Goal: Use online tool/utility: Utilize a website feature to perform a specific function

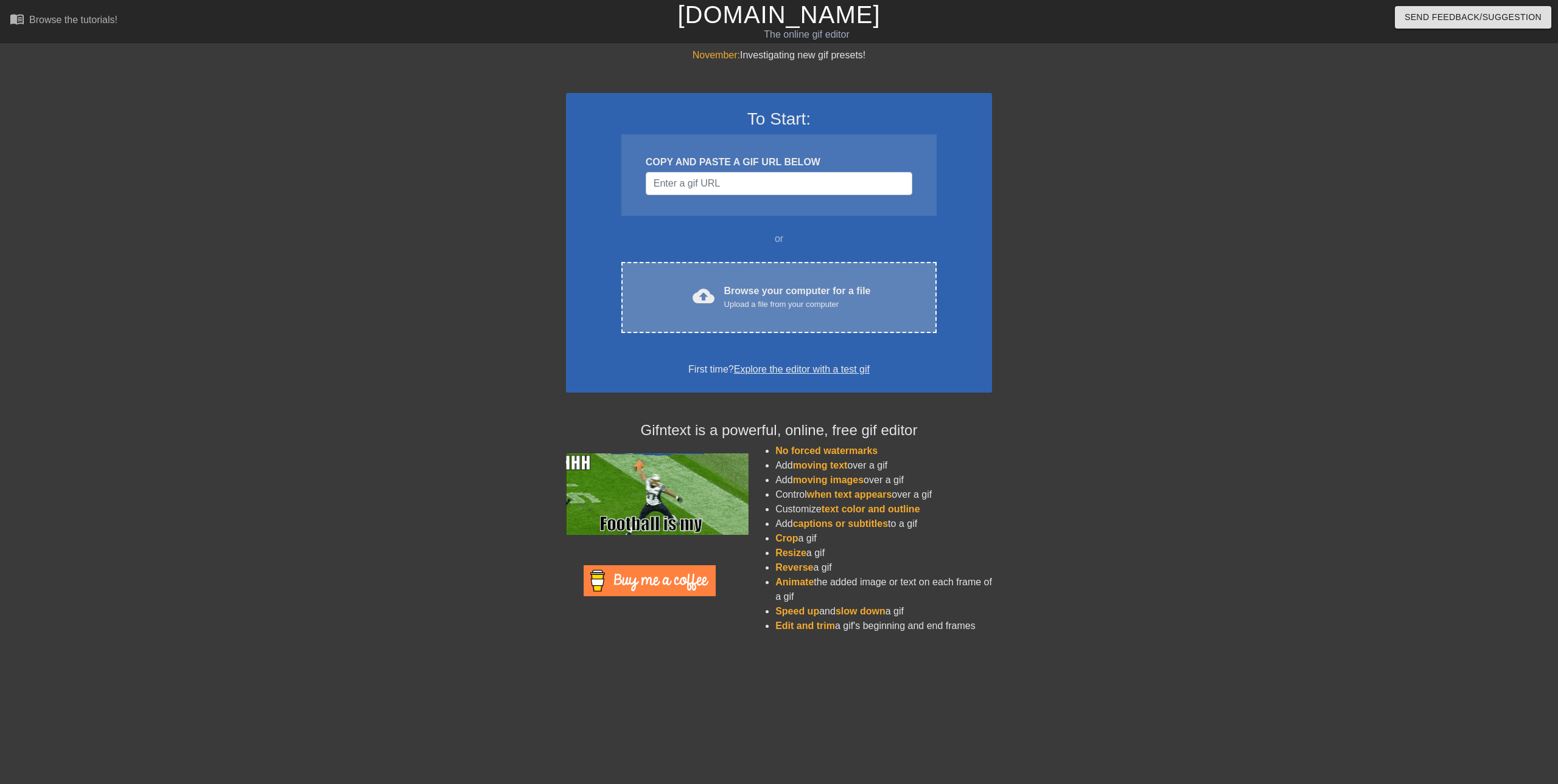
click at [734, 306] on div "Upload a file from your computer" at bounding box center [796, 304] width 147 height 12
click at [836, 306] on div "Upload a file from your computer" at bounding box center [796, 304] width 147 height 12
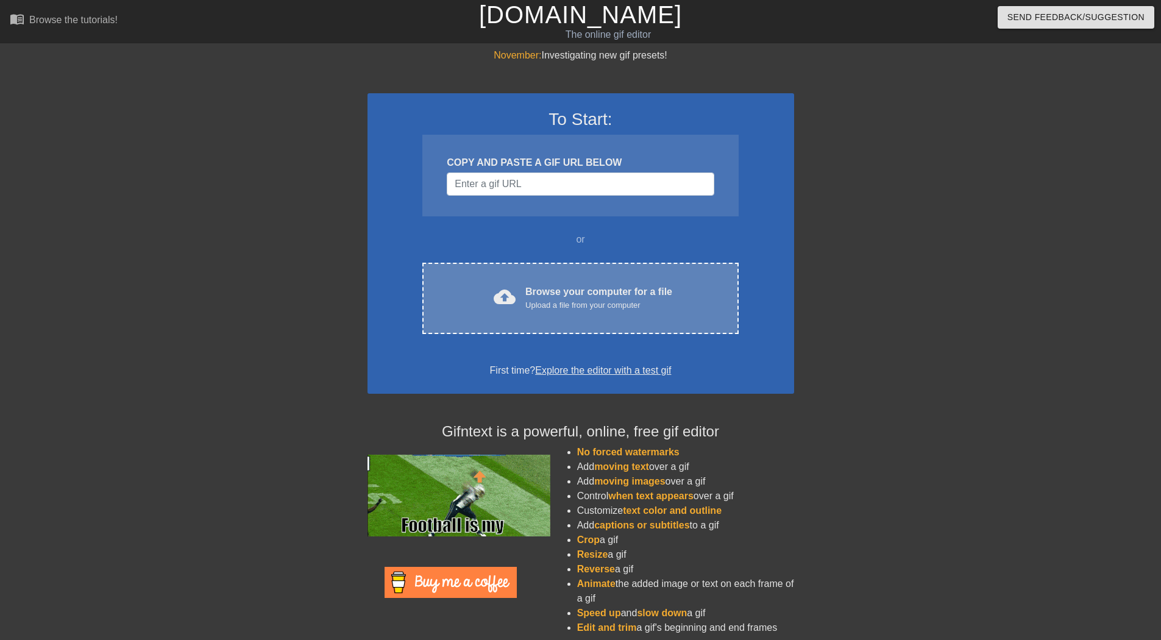
click at [519, 280] on div "cloud_upload Browse your computer for a file Upload a file from your computer C…" at bounding box center [580, 298] width 316 height 71
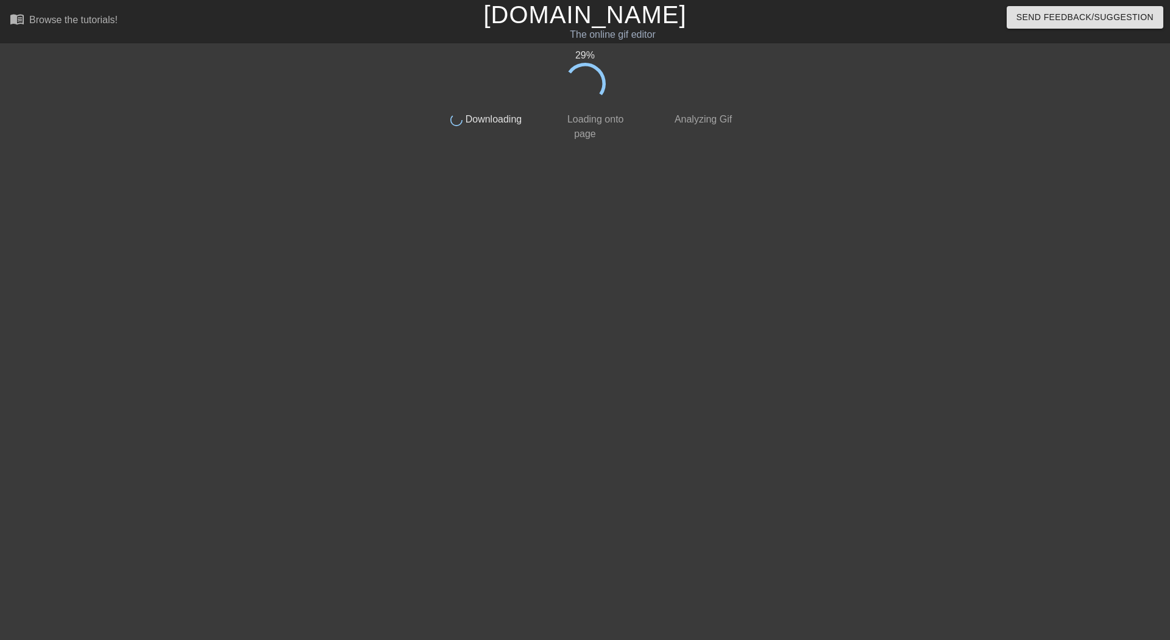
click at [494, 173] on div "29 % done Downloading done Loading onto page done Analyzing Gif" at bounding box center [585, 231] width 306 height 366
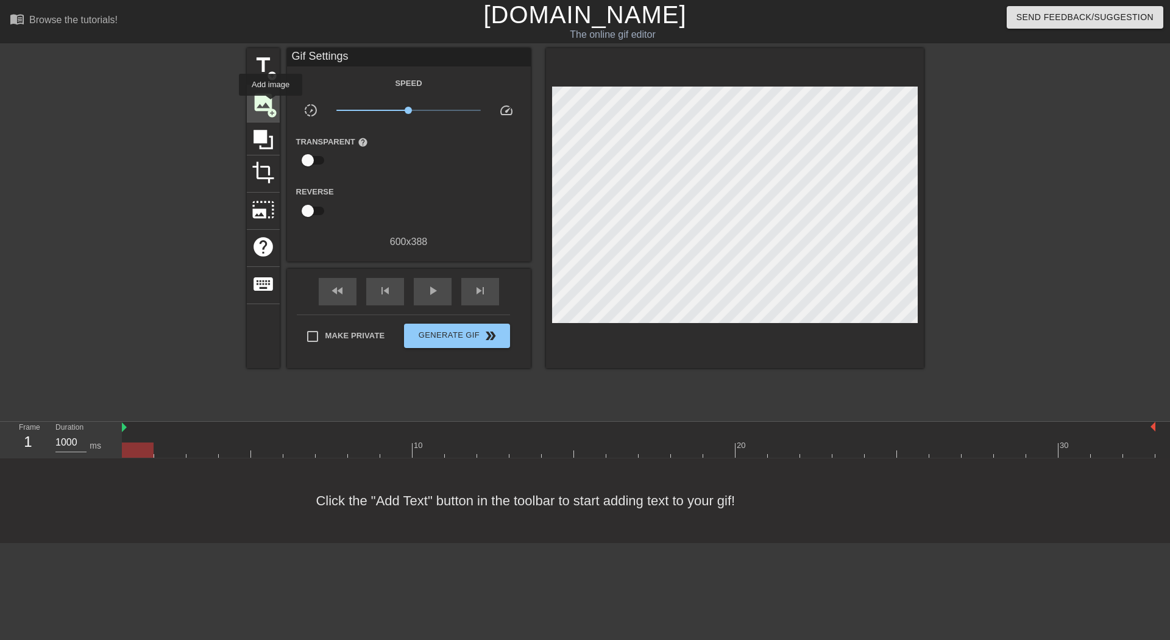
click at [271, 104] on span "image" at bounding box center [263, 102] width 23 height 23
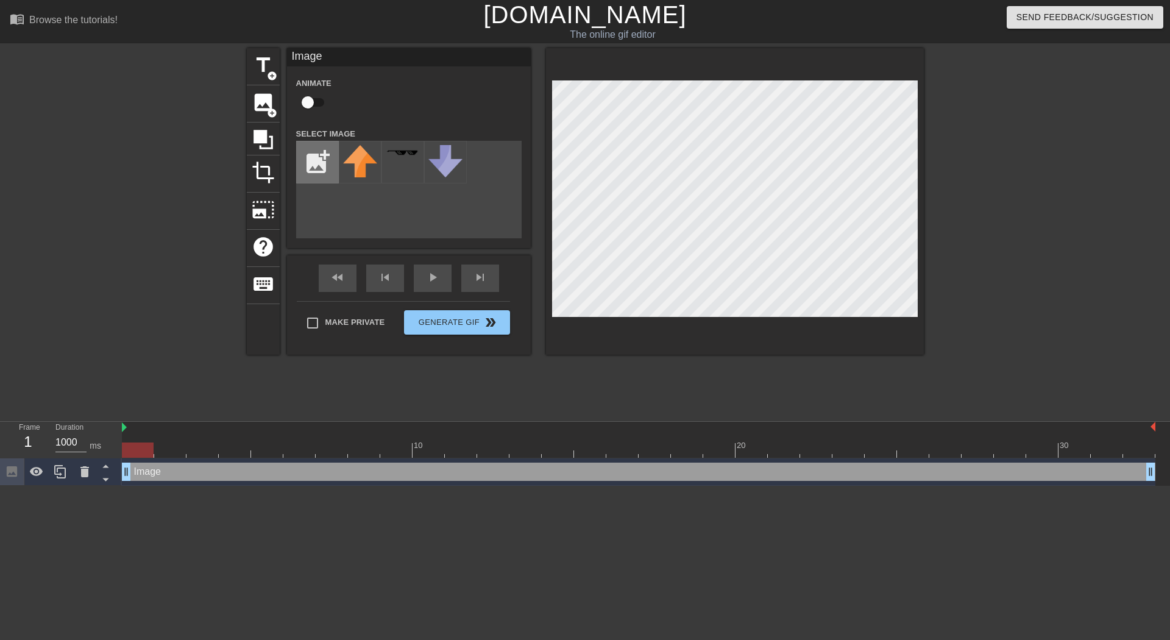
click at [324, 169] on input "file" at bounding box center [317, 161] width 41 height 41
type input "C:\fakepath\Thief.png"
click at [369, 161] on img at bounding box center [360, 159] width 34 height 28
click at [84, 484] on div at bounding box center [85, 471] width 24 height 27
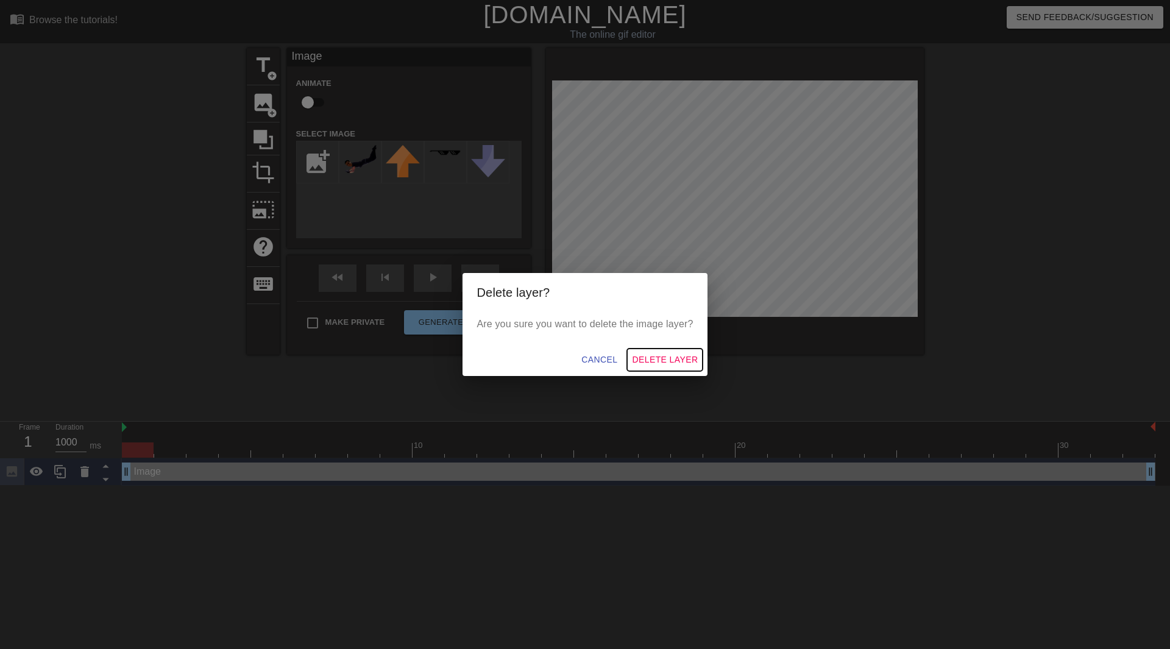
click at [677, 362] on span "Delete Layer" at bounding box center [665, 359] width 66 height 15
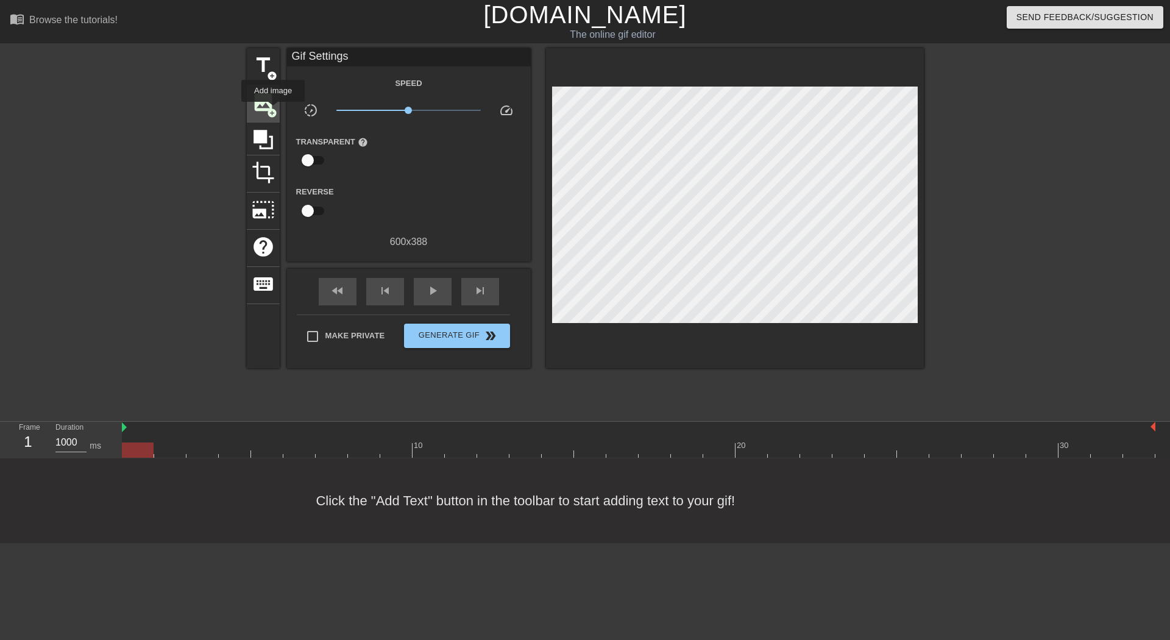
click at [273, 110] on span "add_circle" at bounding box center [272, 113] width 10 height 10
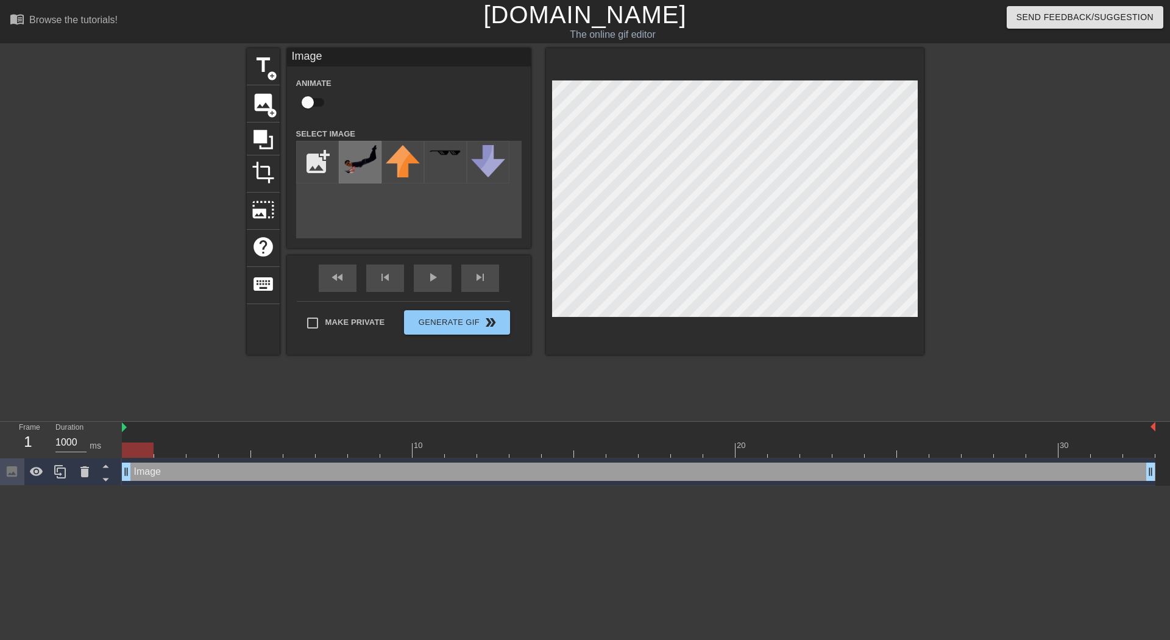
click at [371, 165] on img at bounding box center [360, 159] width 34 height 28
click at [337, 164] on input "file" at bounding box center [317, 161] width 41 height 41
type input "C:\fakepath\Thief2.png"
click at [363, 162] on img at bounding box center [360, 159] width 34 height 28
type input "200"
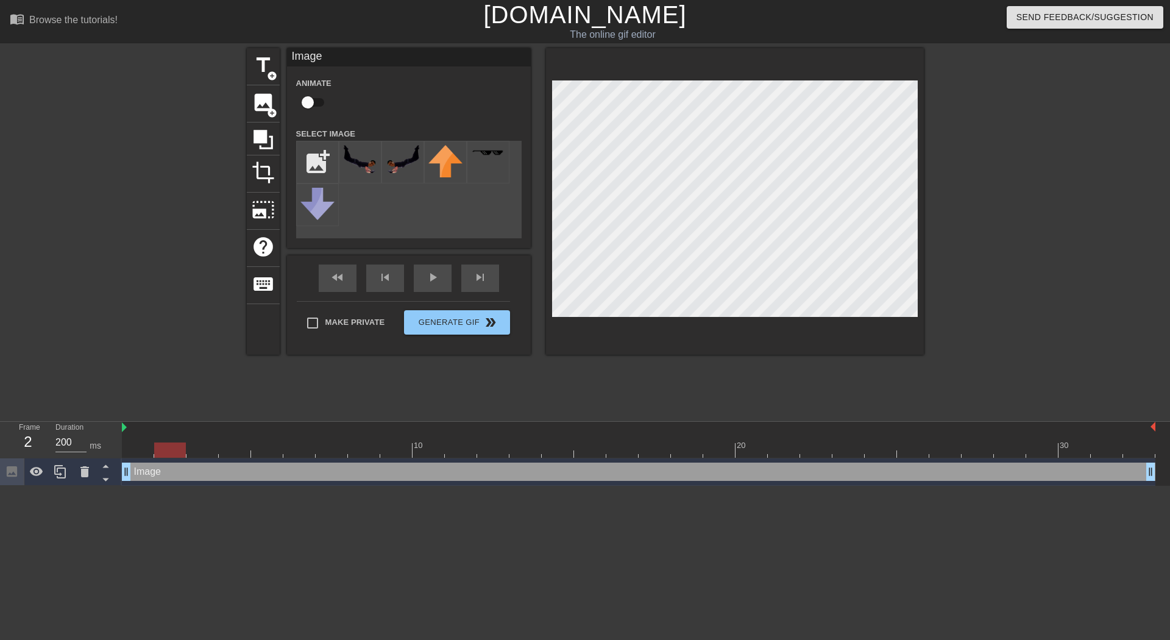
drag, startPoint x: 141, startPoint y: 448, endPoint x: 173, endPoint y: 463, distance: 35.5
click at [173, 463] on div "10 20 30 Image drag_handle drag_handle" at bounding box center [646, 454] width 1049 height 64
drag, startPoint x: 175, startPoint y: 448, endPoint x: 181, endPoint y: 444, distance: 7.4
click at [181, 444] on div at bounding box center [170, 450] width 32 height 15
click at [807, 64] on div at bounding box center [735, 201] width 378 height 307
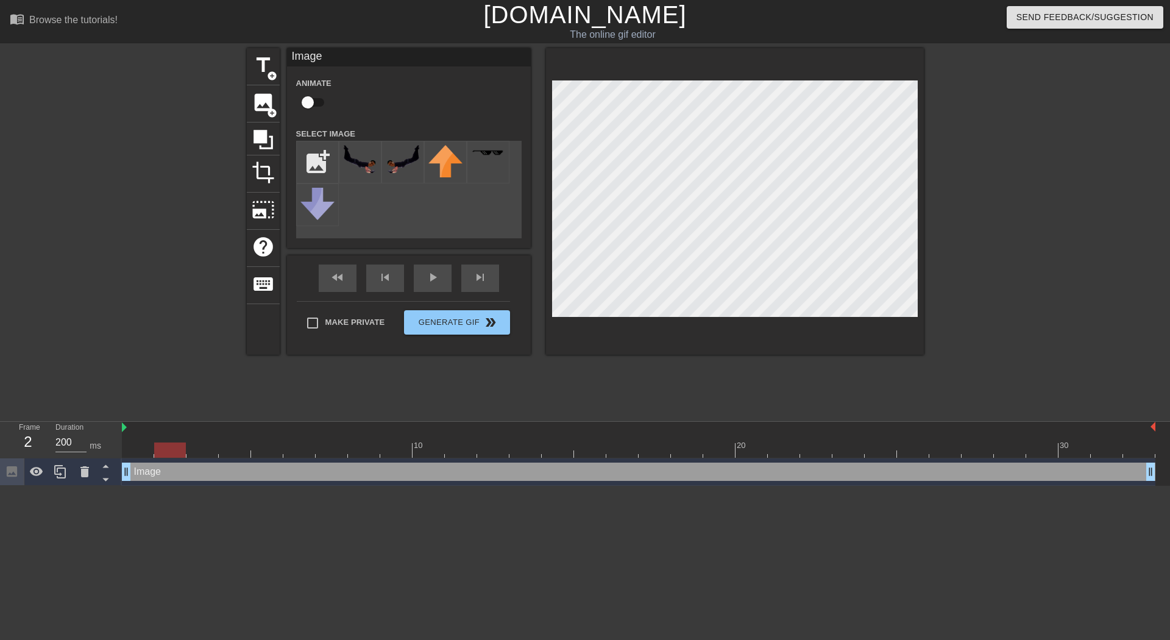
click at [1109, 459] on div "Image drag_handle drag_handle" at bounding box center [639, 471] width 1034 height 27
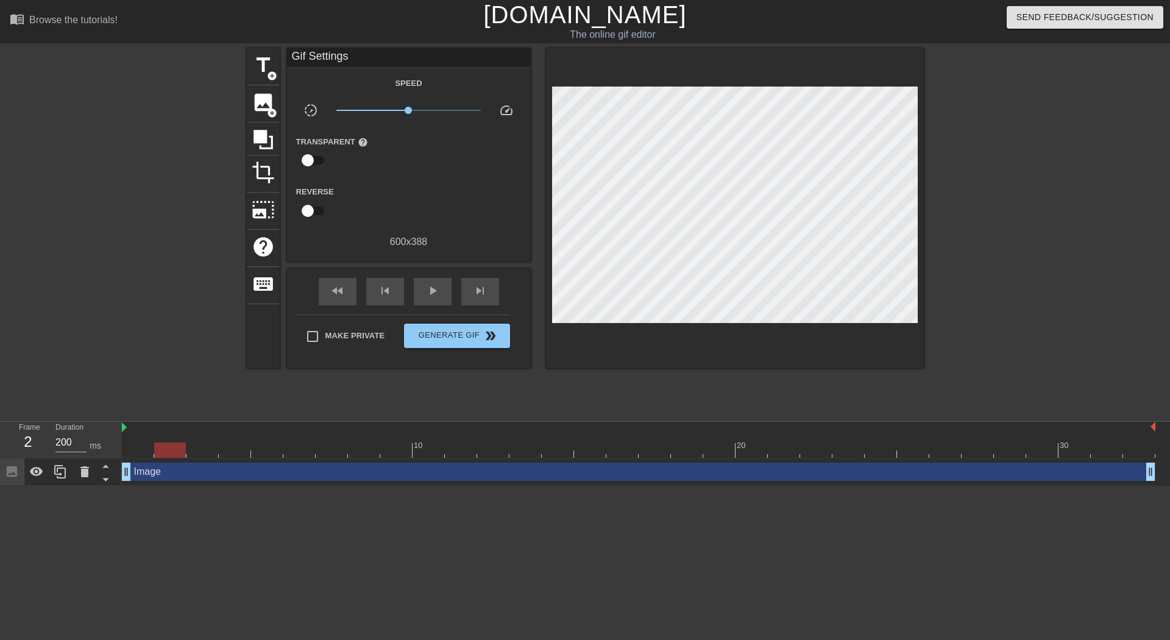
click at [1111, 447] on div at bounding box center [639, 450] width 1034 height 15
drag, startPoint x: 1111, startPoint y: 447, endPoint x: 1137, endPoint y: 454, distance: 26.6
click at [1137, 454] on div at bounding box center [1140, 450] width 32 height 15
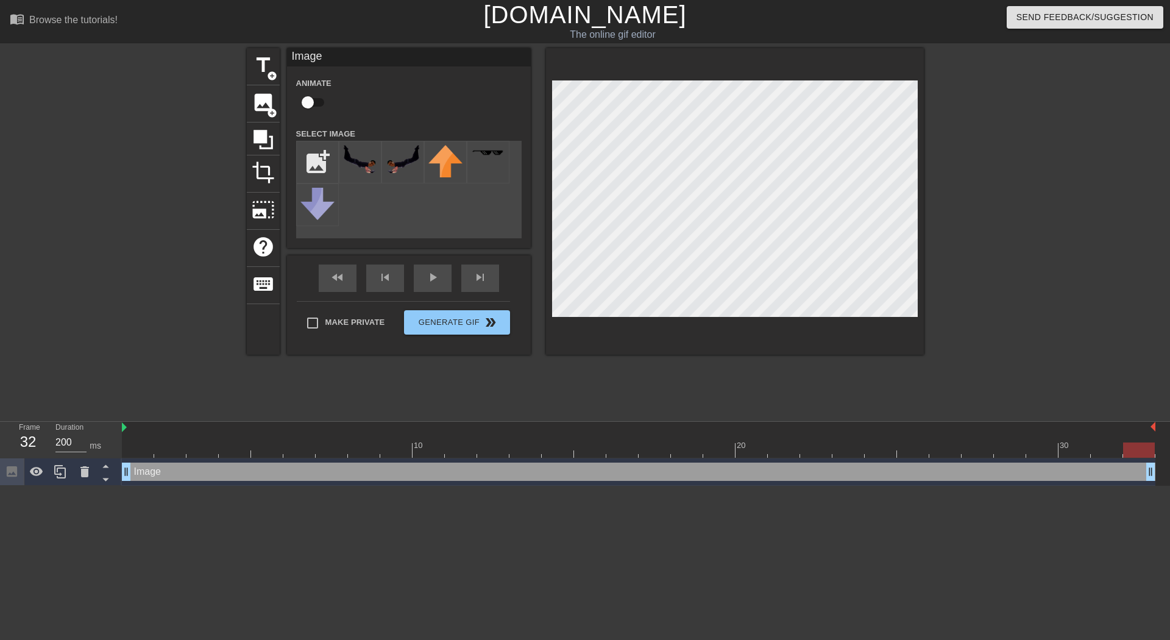
click at [314, 106] on input "checkbox" at bounding box center [307, 102] width 69 height 23
checkbox input "true"
click at [141, 470] on span "lens" at bounding box center [140, 471] width 5 height 5
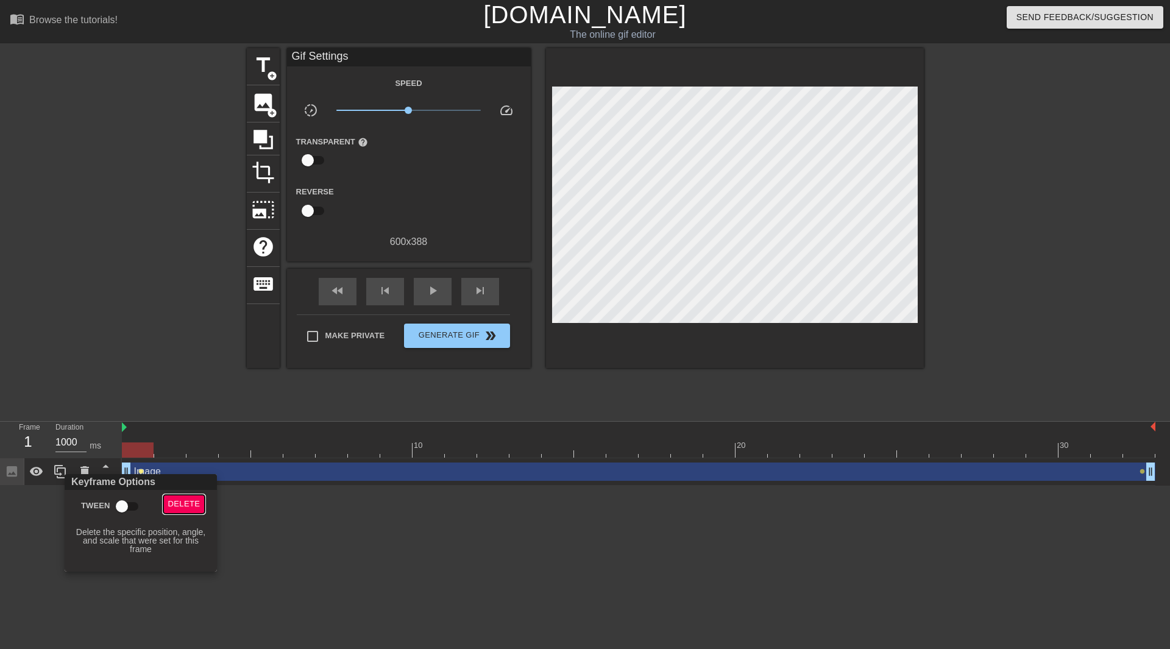
click at [170, 497] on button "Delete" at bounding box center [184, 504] width 42 height 19
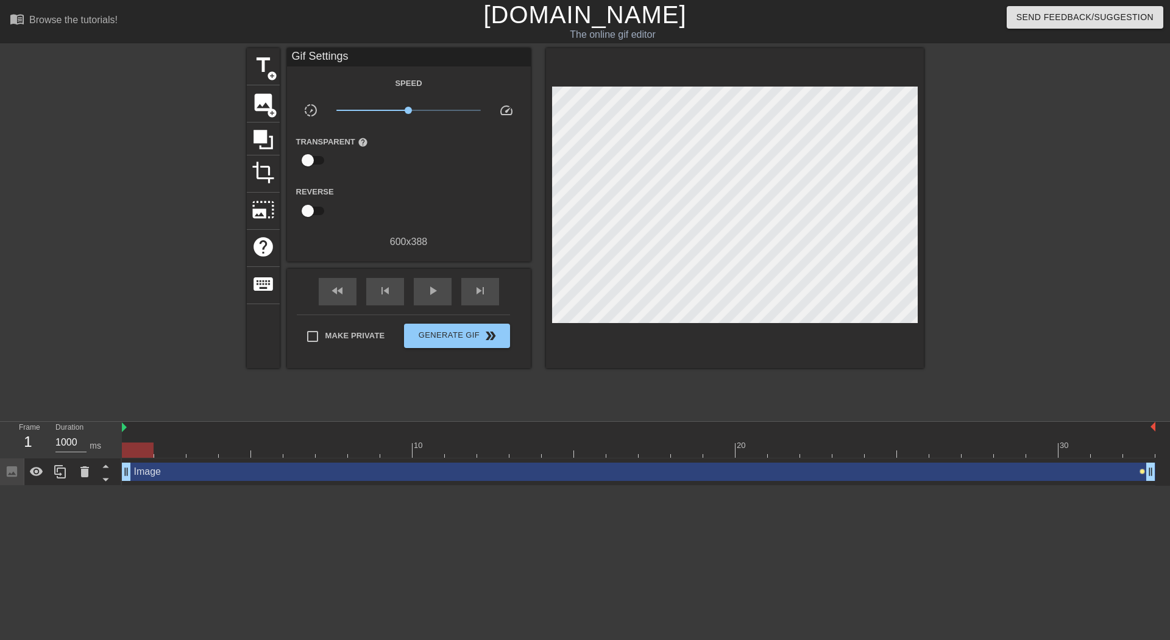
click at [1142, 473] on span "lens" at bounding box center [1142, 471] width 5 height 5
type input "200"
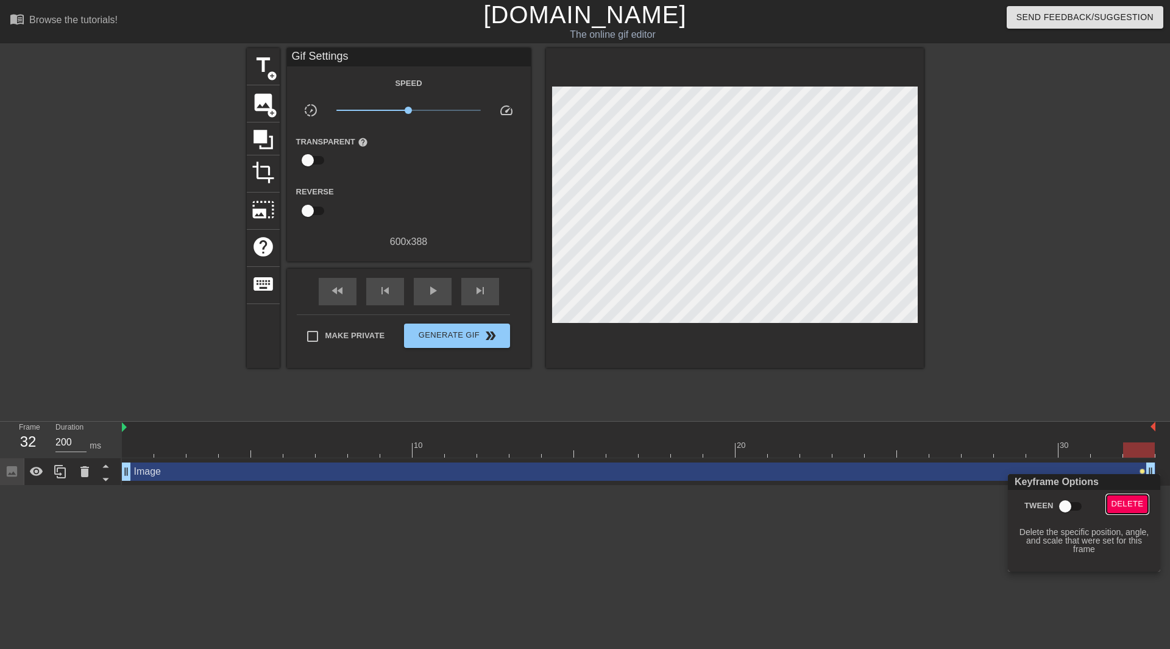
click at [1135, 499] on span "Delete" at bounding box center [1128, 504] width 32 height 14
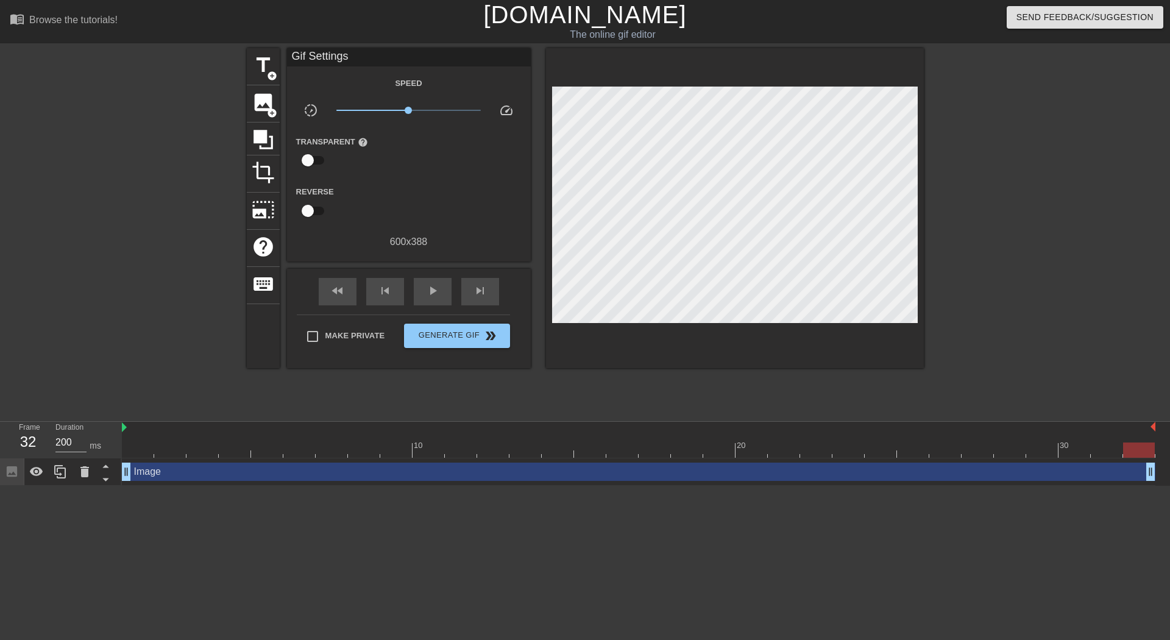
click at [166, 450] on div at bounding box center [639, 450] width 1034 height 15
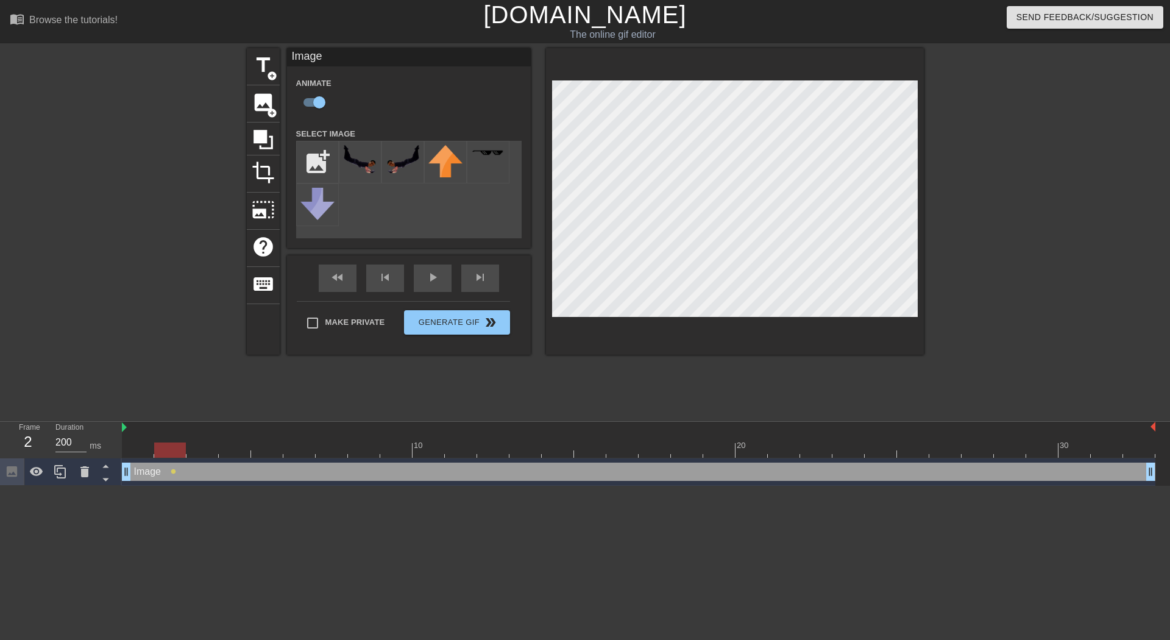
click at [813, 50] on div at bounding box center [735, 201] width 378 height 307
click at [559, 455] on div at bounding box center [639, 450] width 1034 height 15
click at [583, 449] on div at bounding box center [639, 450] width 1034 height 15
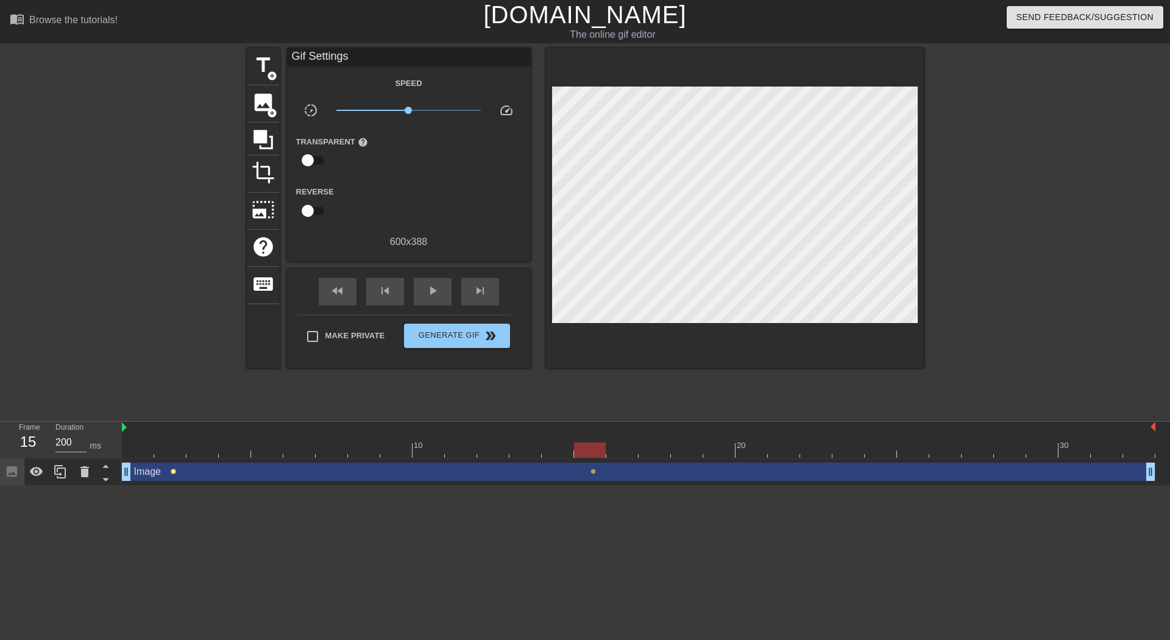
click at [172, 472] on span "lens" at bounding box center [173, 471] width 5 height 5
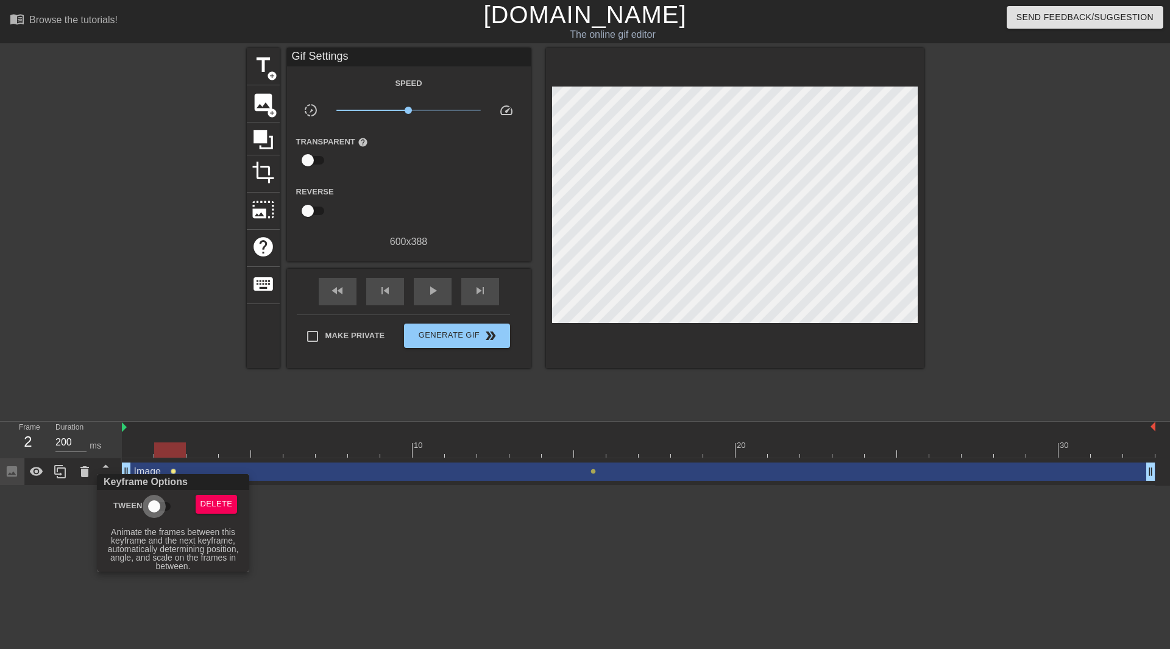
click at [154, 508] on input "Tween" at bounding box center [153, 506] width 69 height 23
checkbox input "true"
click at [472, 551] on div at bounding box center [585, 324] width 1170 height 649
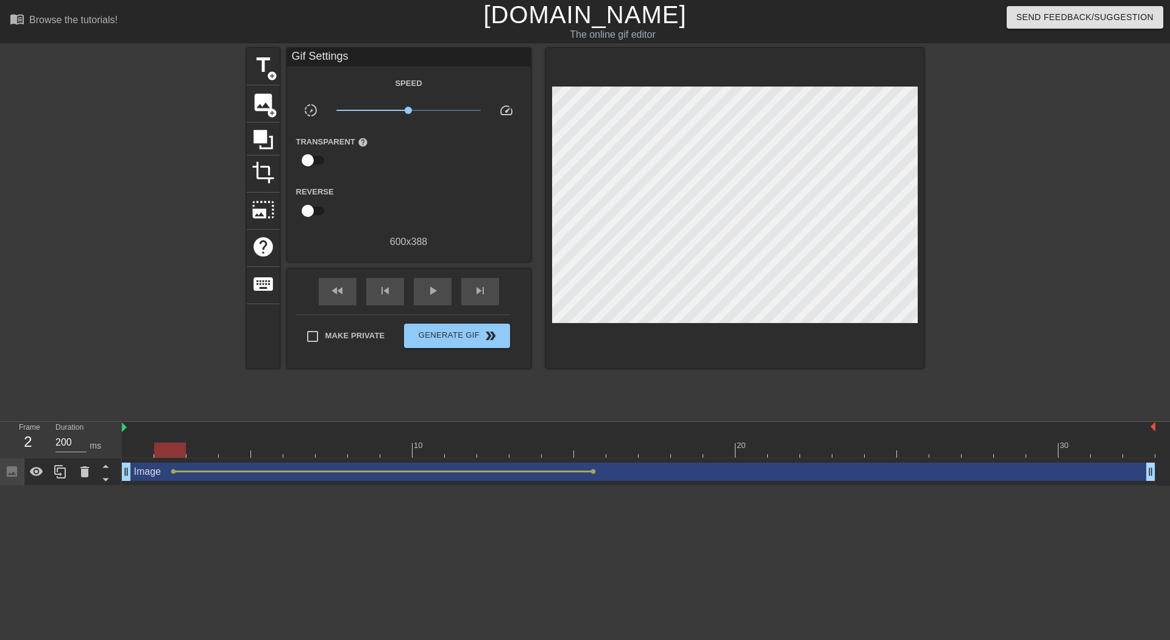
click at [137, 458] on div "10 20 30" at bounding box center [639, 440] width 1034 height 37
click at [141, 457] on div at bounding box center [639, 450] width 1034 height 15
click at [427, 288] on span "play_arrow" at bounding box center [433, 290] width 15 height 15
click at [133, 450] on div at bounding box center [639, 450] width 1034 height 15
click at [60, 441] on input "1000" at bounding box center [70, 443] width 31 height 20
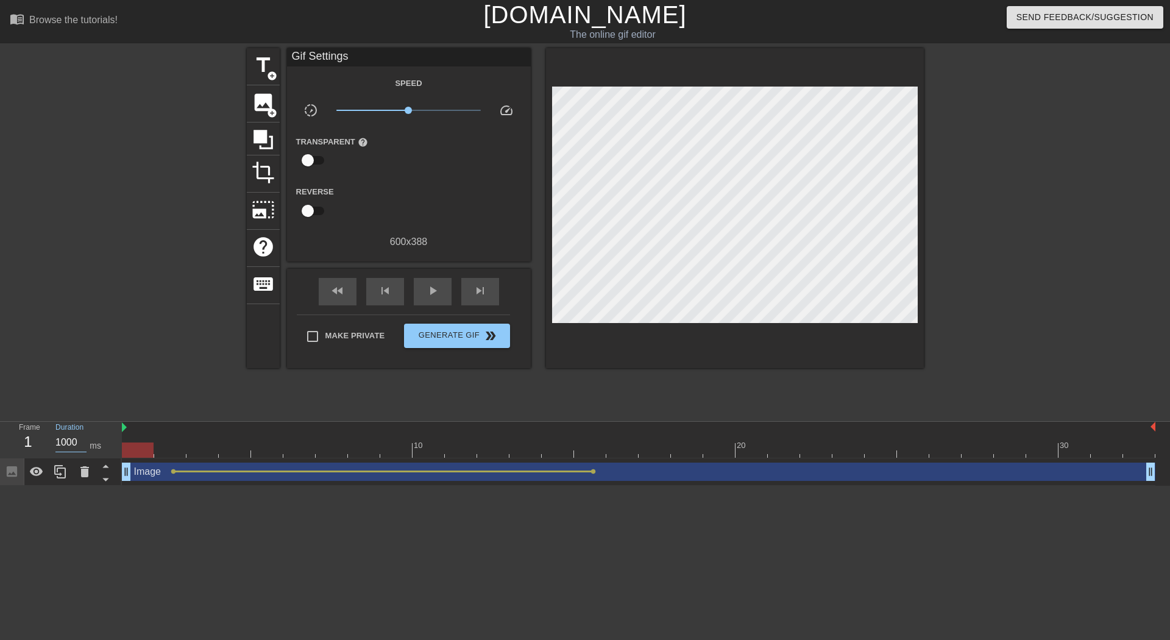
click at [60, 441] on input "1000" at bounding box center [70, 443] width 31 height 20
click at [164, 486] on html "menu_book Browse the tutorials! Gifntext.com The online gif editor Send Feedbac…" at bounding box center [585, 243] width 1170 height 486
click at [176, 470] on span "lens" at bounding box center [173, 471] width 5 height 5
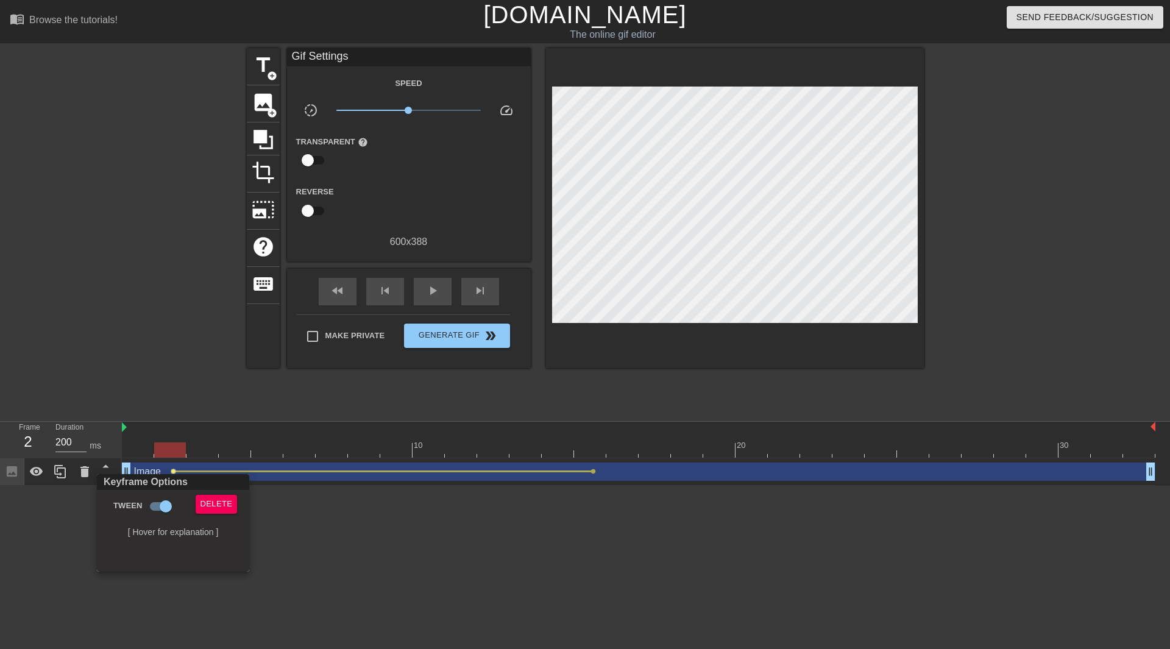
click at [228, 528] on div "[ Hover for explanation ]" at bounding box center [173, 532] width 139 height 9
click at [228, 509] on span "Delete" at bounding box center [217, 504] width 32 height 14
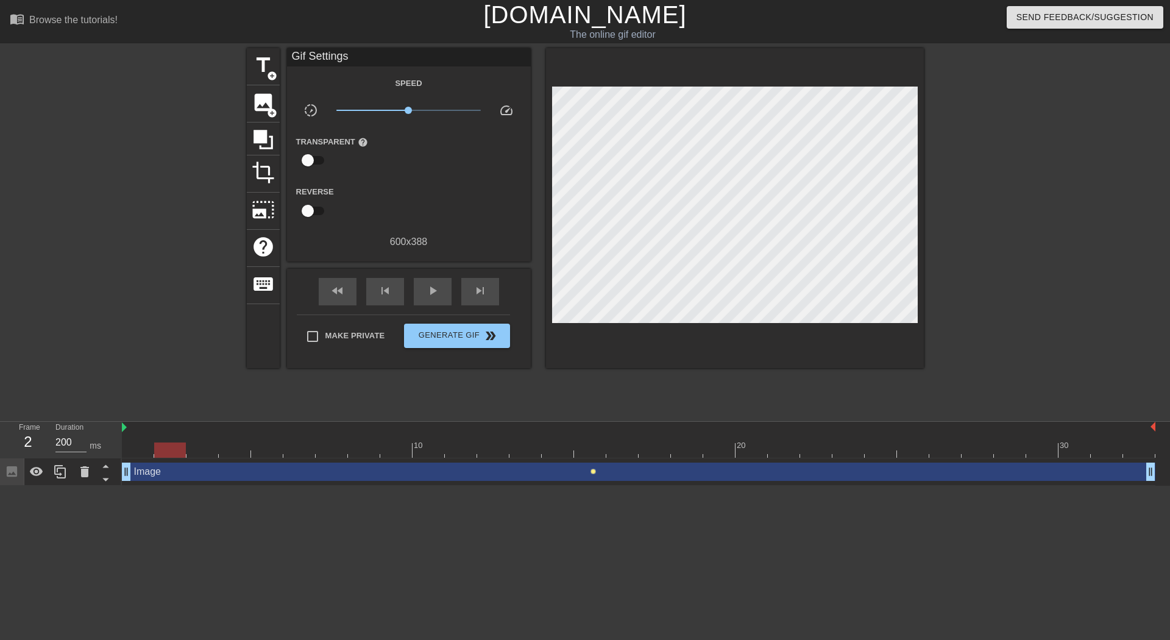
click at [593, 470] on span "lens" at bounding box center [593, 471] width 5 height 5
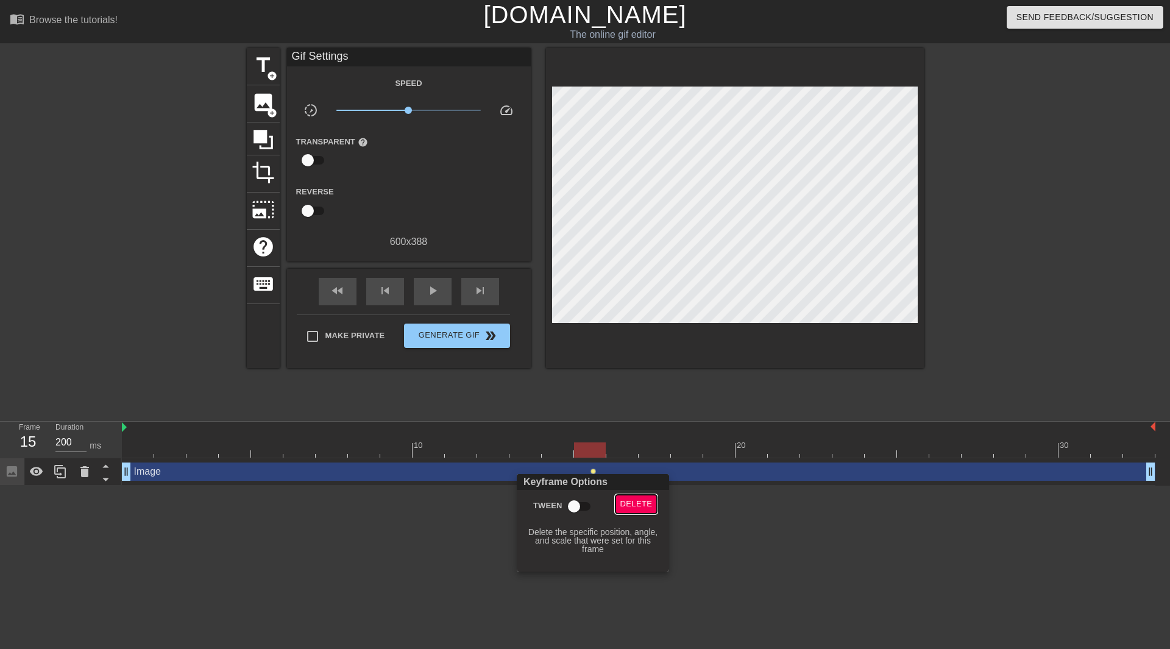
click at [626, 501] on span "Delete" at bounding box center [637, 504] width 32 height 14
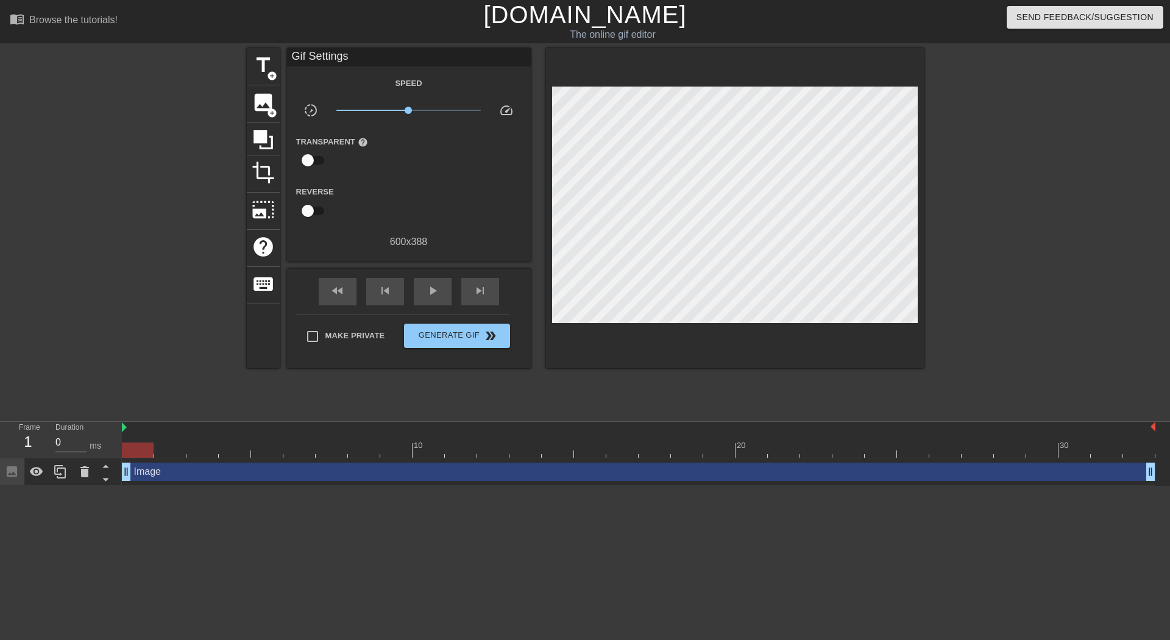
click at [137, 449] on div at bounding box center [639, 450] width 1034 height 15
click at [69, 447] on input "0" at bounding box center [70, 443] width 31 height 20
click at [171, 452] on div at bounding box center [639, 450] width 1034 height 15
click at [61, 438] on input "200" at bounding box center [70, 443] width 31 height 20
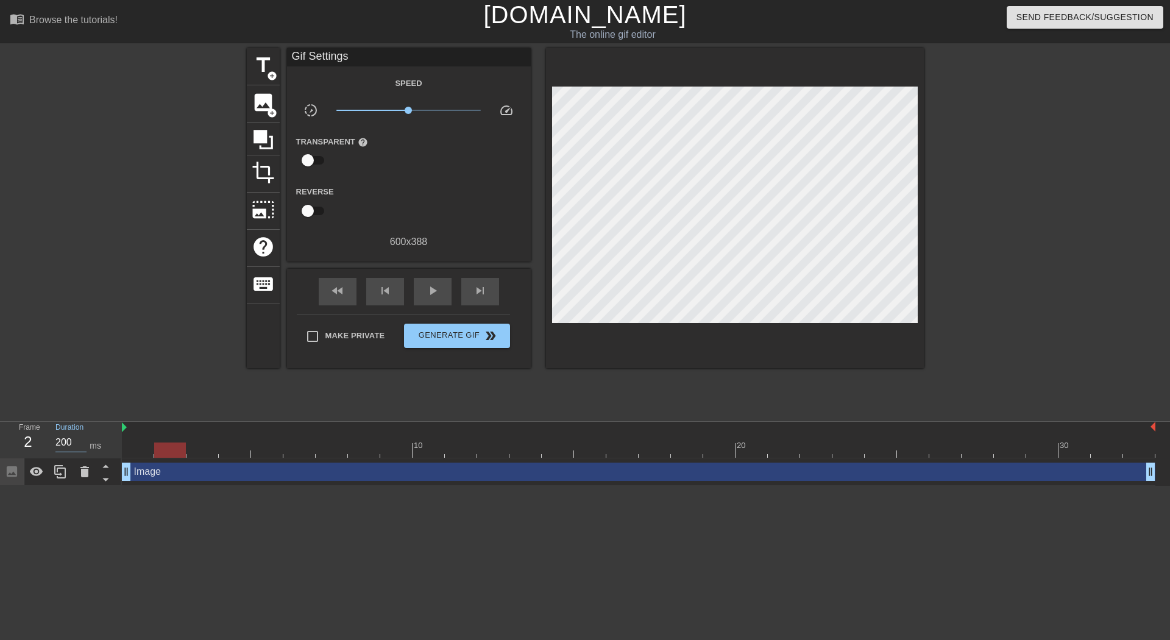
click at [61, 438] on input "200" at bounding box center [70, 443] width 31 height 20
click at [212, 453] on div at bounding box center [639, 450] width 1034 height 15
click at [66, 443] on input "200" at bounding box center [70, 443] width 31 height 20
click at [193, 480] on div "Image drag_handle drag_handle" at bounding box center [639, 472] width 1034 height 18
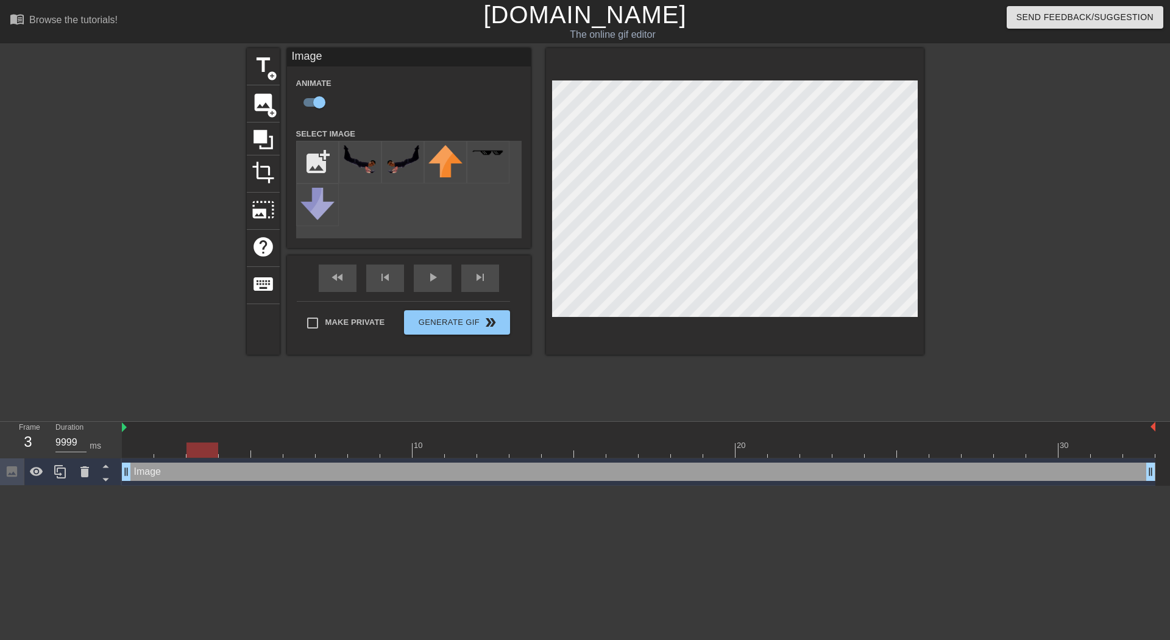
click at [143, 486] on html "menu_book Browse the tutorials! Gifntext.com The online gif editor Send Feedbac…" at bounding box center [585, 243] width 1170 height 486
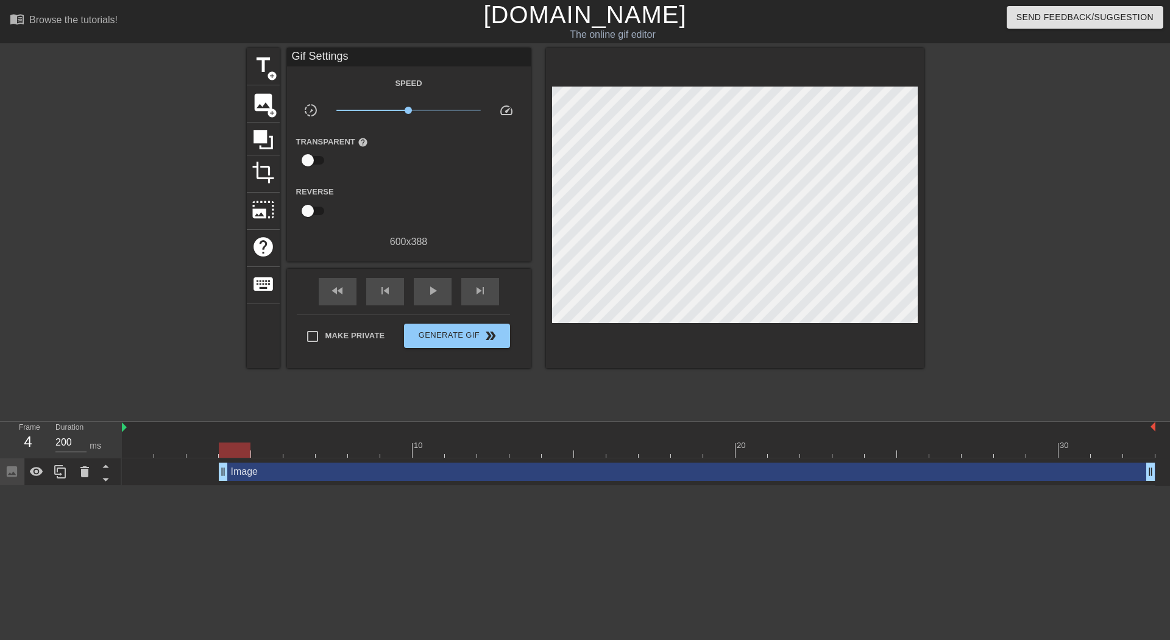
drag, startPoint x: 125, startPoint y: 471, endPoint x: 210, endPoint y: 482, distance: 86.0
click at [210, 482] on div "Image drag_handle drag_handle" at bounding box center [639, 471] width 1034 height 27
click at [141, 445] on div at bounding box center [639, 450] width 1034 height 15
click at [168, 449] on div at bounding box center [639, 450] width 1034 height 15
click at [207, 449] on div at bounding box center [639, 450] width 1034 height 15
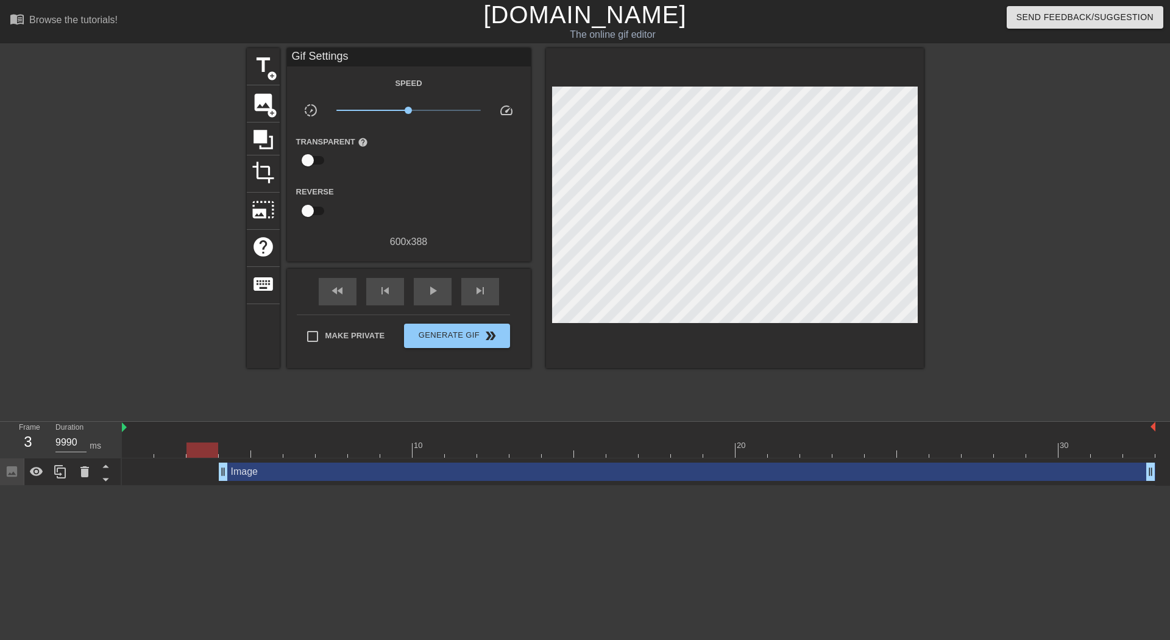
click at [155, 449] on div at bounding box center [639, 450] width 1034 height 15
click at [137, 449] on div at bounding box center [639, 450] width 1034 height 15
click at [173, 447] on div at bounding box center [639, 450] width 1034 height 15
click at [210, 457] on div at bounding box center [639, 450] width 1034 height 15
type input "200"
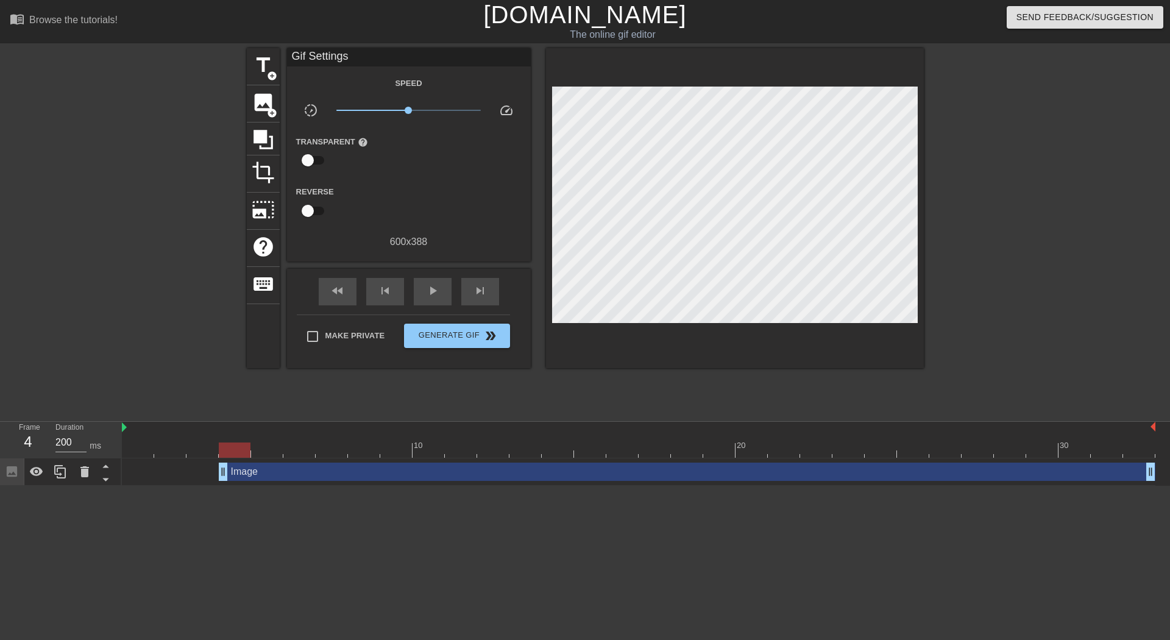
click at [232, 436] on div at bounding box center [235, 441] width 32 height 15
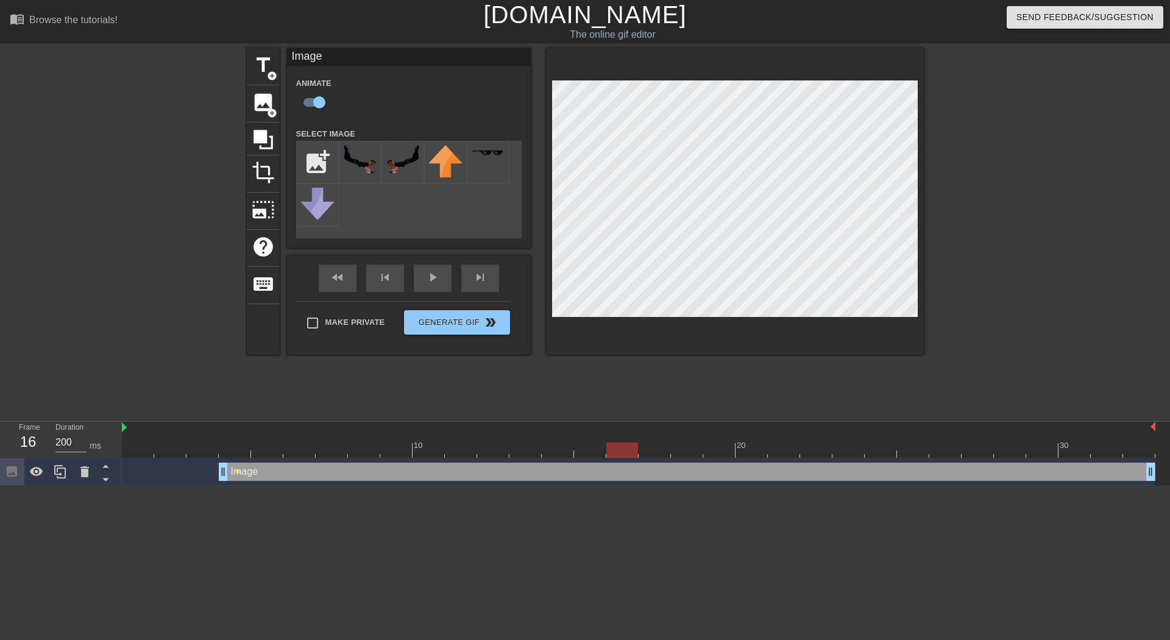
click at [618, 447] on div at bounding box center [639, 450] width 1034 height 15
click at [657, 447] on div at bounding box center [639, 450] width 1034 height 15
click at [235, 472] on span "lens" at bounding box center [237, 471] width 5 height 5
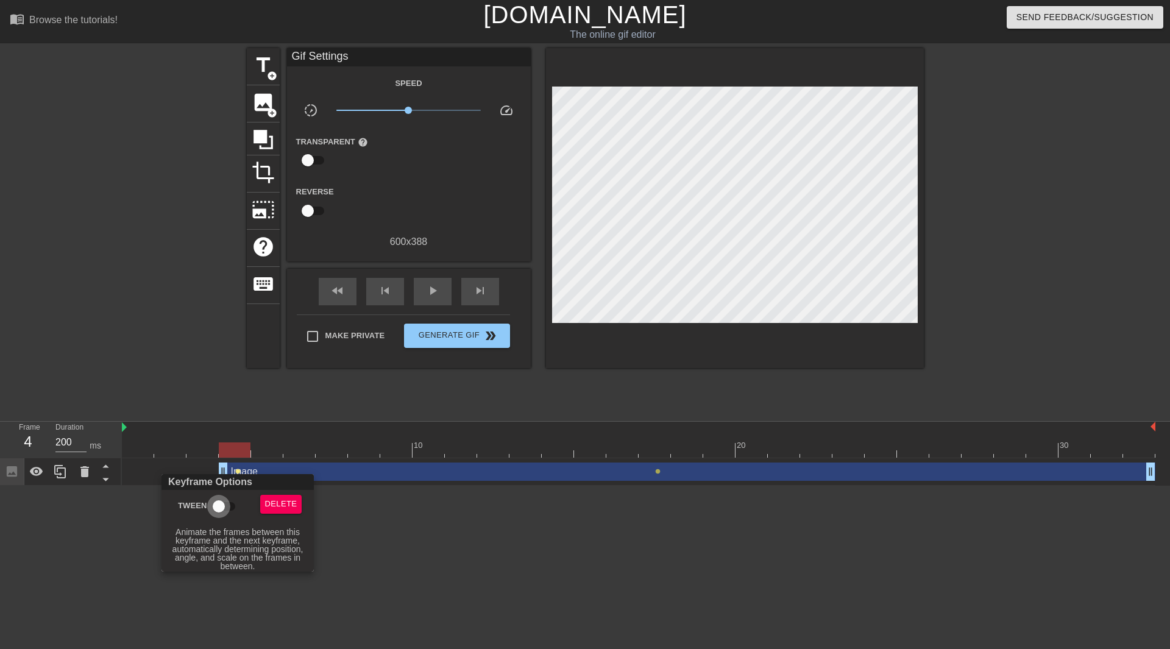
click at [227, 507] on input "Tween" at bounding box center [218, 506] width 69 height 23
checkbox input "true"
click at [507, 561] on div at bounding box center [585, 324] width 1170 height 649
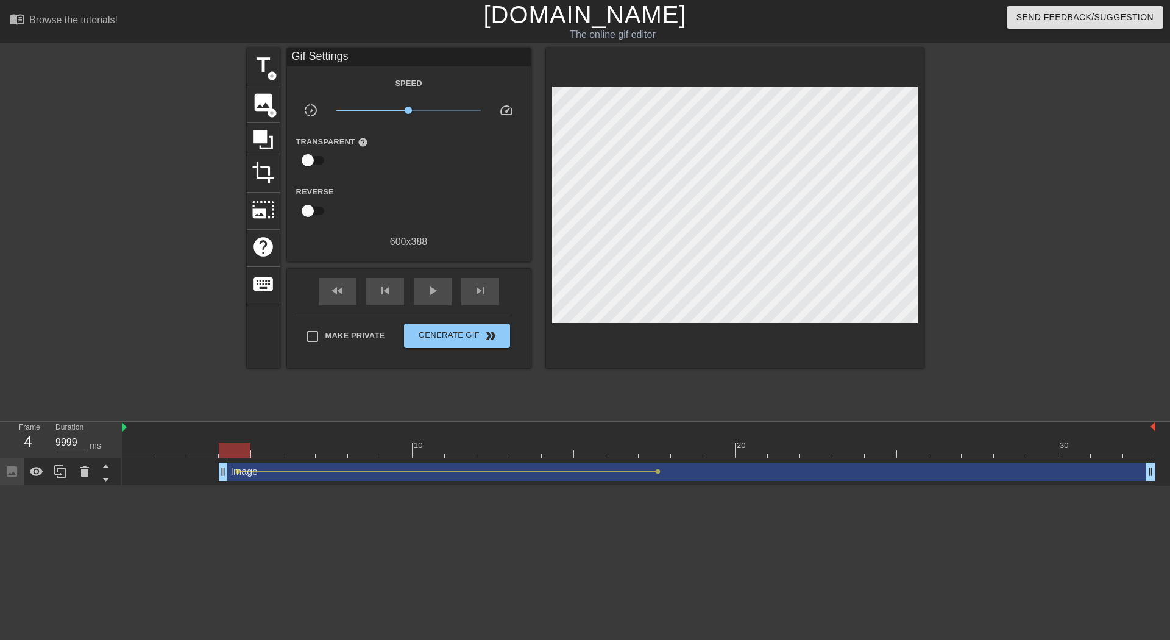
click at [188, 446] on div at bounding box center [639, 450] width 1034 height 15
click at [435, 291] on span "play_arrow" at bounding box center [433, 290] width 15 height 15
click at [139, 453] on div at bounding box center [639, 450] width 1034 height 15
click at [422, 290] on div "play_arrow" at bounding box center [433, 291] width 38 height 27
click at [134, 431] on div at bounding box center [639, 428] width 1034 height 12
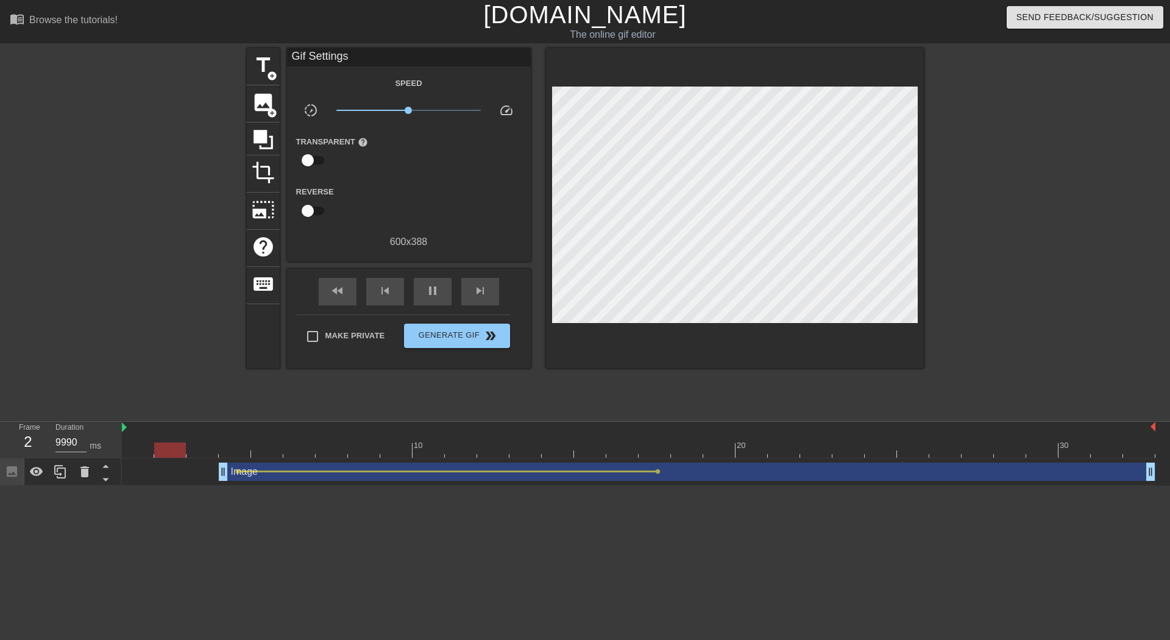
click at [134, 447] on div at bounding box center [639, 450] width 1034 height 15
click at [440, 283] on span "play_arrow" at bounding box center [433, 290] width 15 height 15
click at [661, 452] on div at bounding box center [639, 450] width 1034 height 15
click at [725, 453] on div at bounding box center [639, 450] width 1034 height 15
click at [688, 446] on div at bounding box center [639, 450] width 1034 height 15
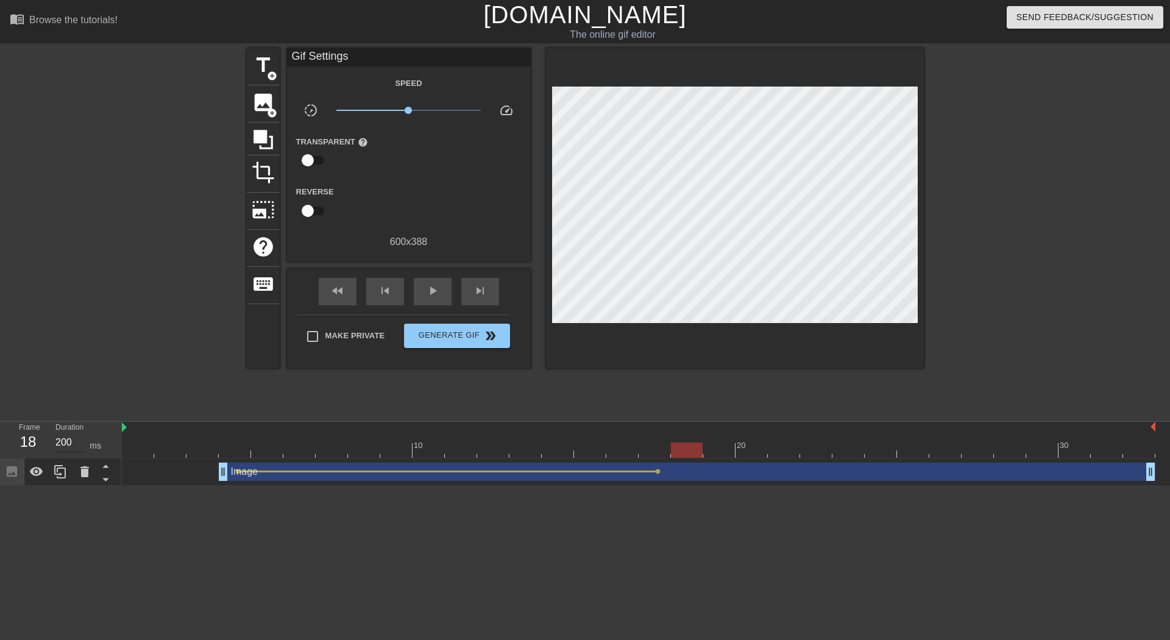
click at [65, 444] on input "200" at bounding box center [70, 443] width 31 height 20
type input "200"
click at [726, 452] on div at bounding box center [639, 450] width 1034 height 15
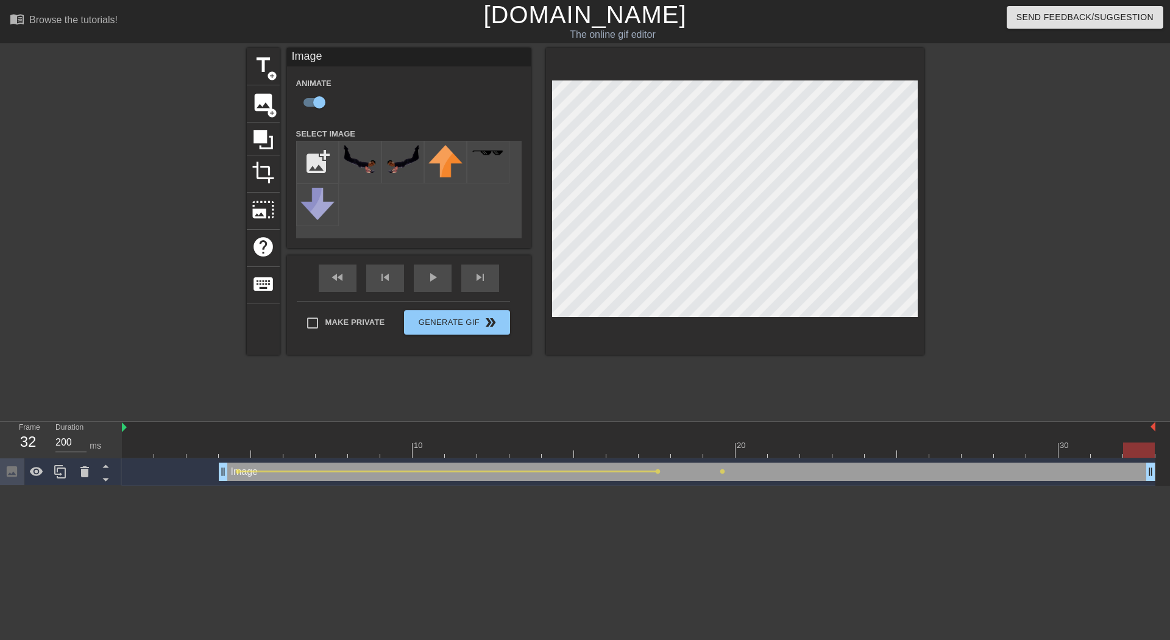
click at [1143, 449] on div at bounding box center [639, 450] width 1034 height 15
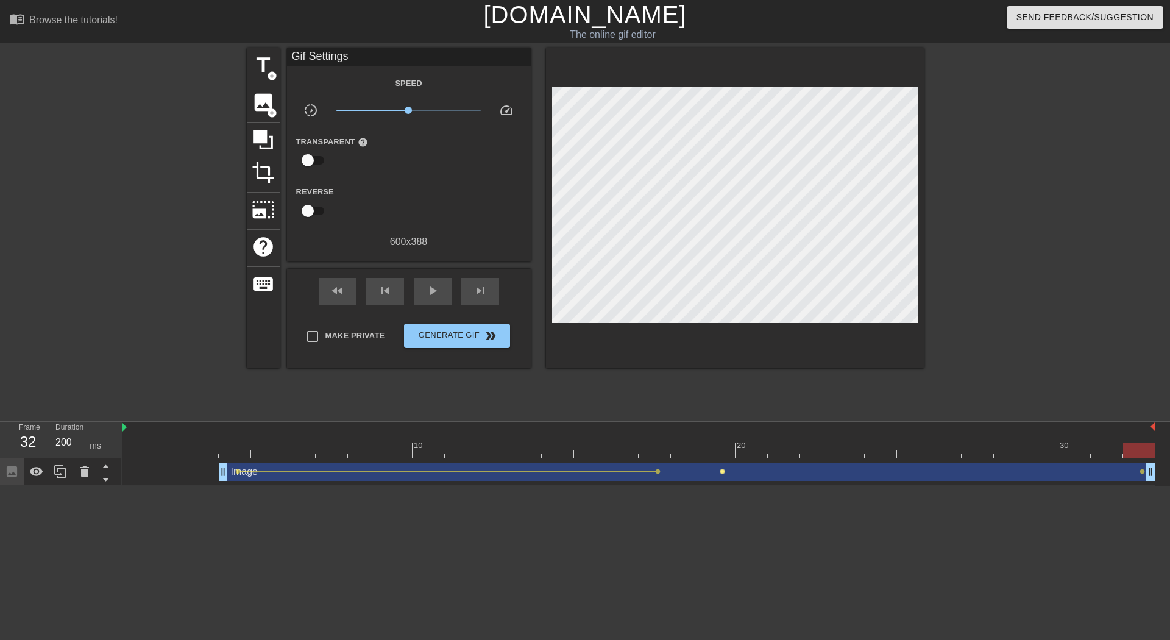
click at [721, 470] on span "lens" at bounding box center [722, 471] width 5 height 5
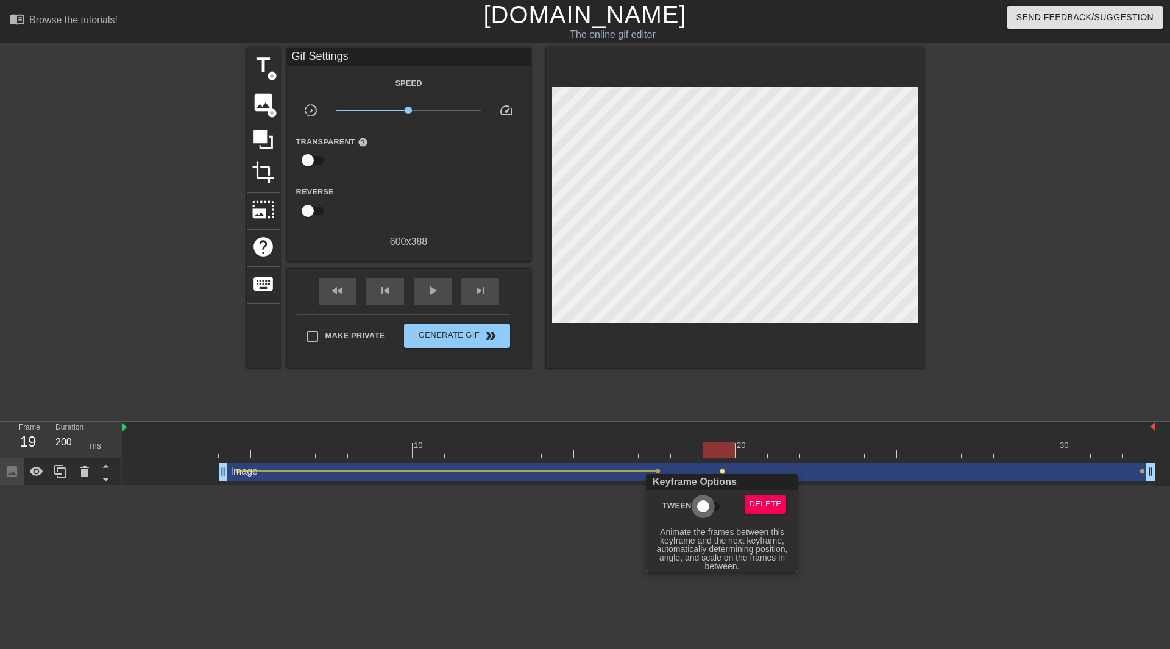
click at [702, 510] on input "Tween" at bounding box center [703, 506] width 69 height 23
checkbox input "true"
click at [885, 566] on div at bounding box center [585, 324] width 1170 height 649
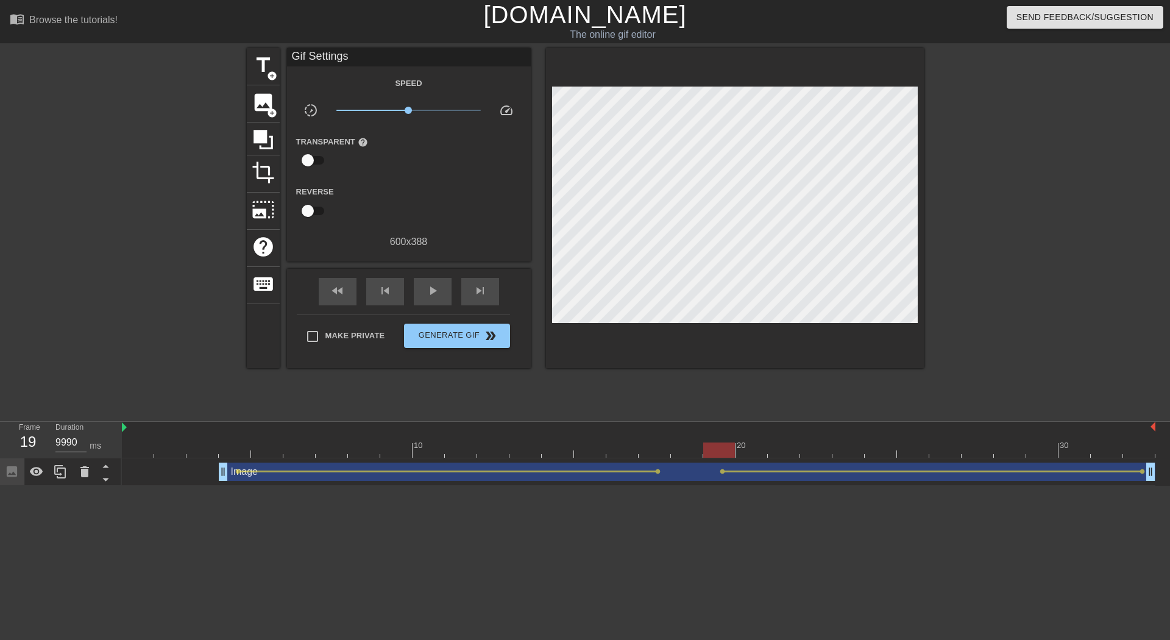
click at [134, 447] on div at bounding box center [639, 450] width 1034 height 15
click at [447, 299] on div "play_arrow" at bounding box center [433, 291] width 38 height 27
click at [431, 288] on span "pause" at bounding box center [433, 290] width 15 height 15
click at [269, 110] on span "add_circle" at bounding box center [272, 113] width 10 height 10
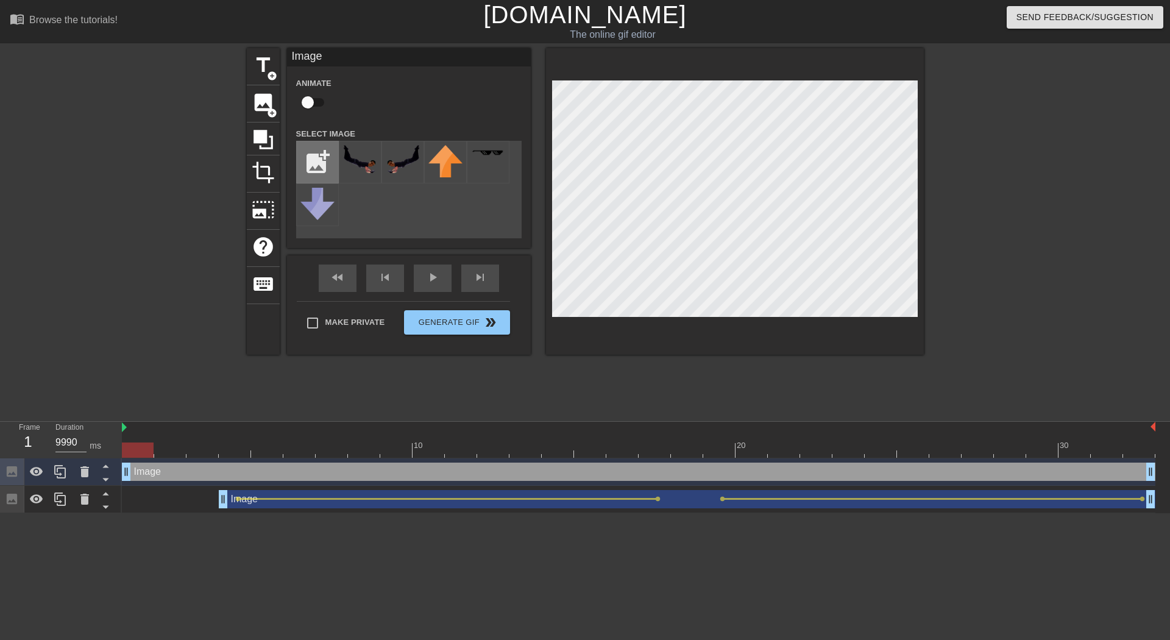
click at [321, 163] on input "file" at bounding box center [317, 161] width 41 height 41
click at [697, 449] on div at bounding box center [639, 450] width 1034 height 15
click at [716, 450] on div at bounding box center [639, 450] width 1034 height 15
click at [272, 104] on span "image" at bounding box center [263, 102] width 23 height 23
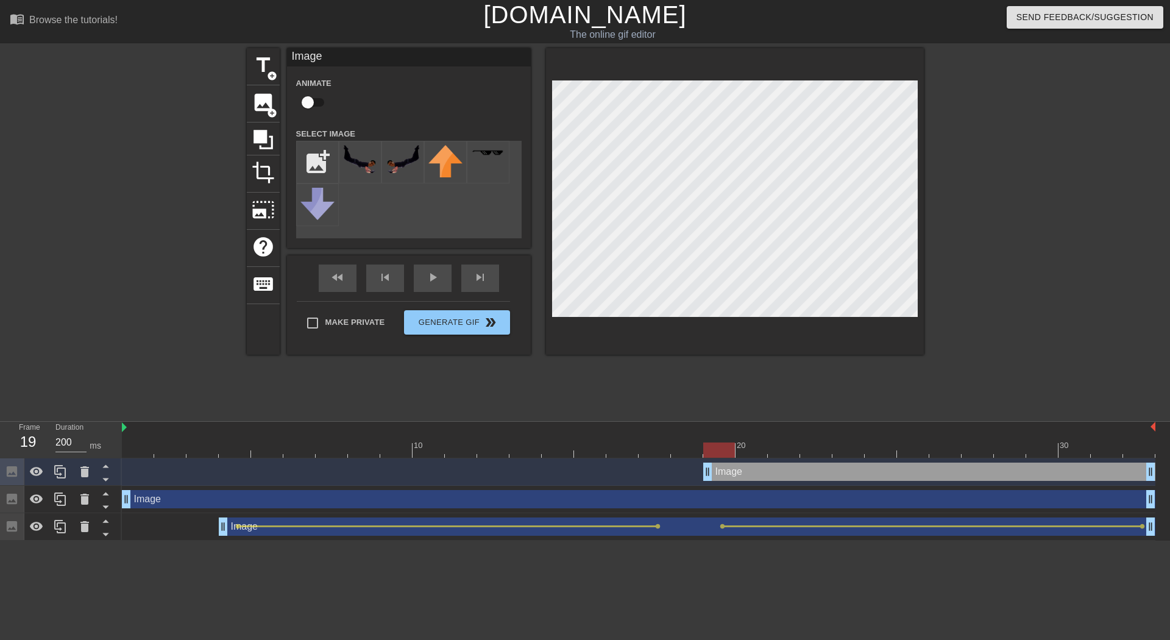
click at [766, 477] on div "Image drag_handle drag_handle" at bounding box center [929, 472] width 452 height 18
click at [84, 469] on icon at bounding box center [84, 472] width 15 height 15
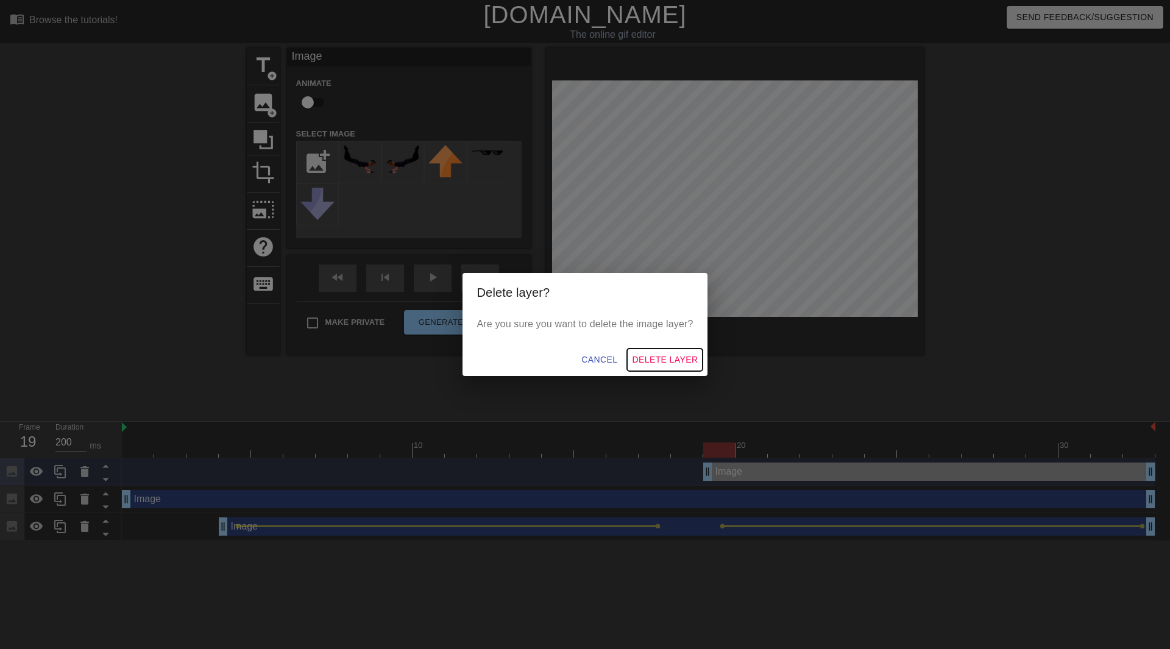
click at [646, 359] on span "Delete Layer" at bounding box center [665, 359] width 66 height 15
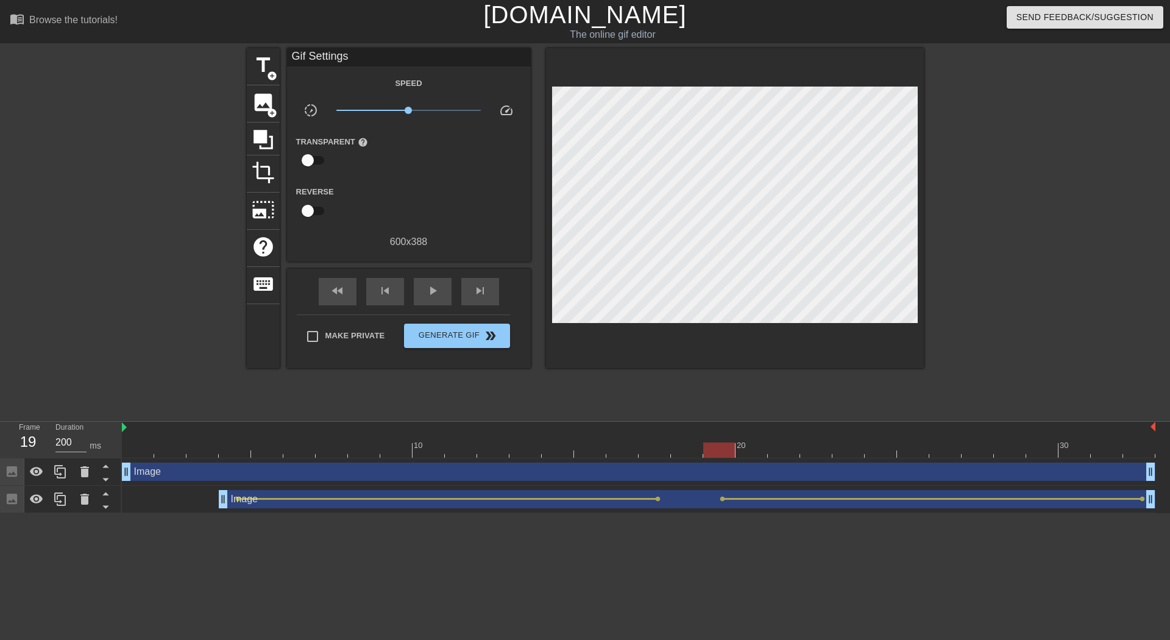
click at [749, 474] on div "Image drag_handle drag_handle" at bounding box center [639, 472] width 1034 height 18
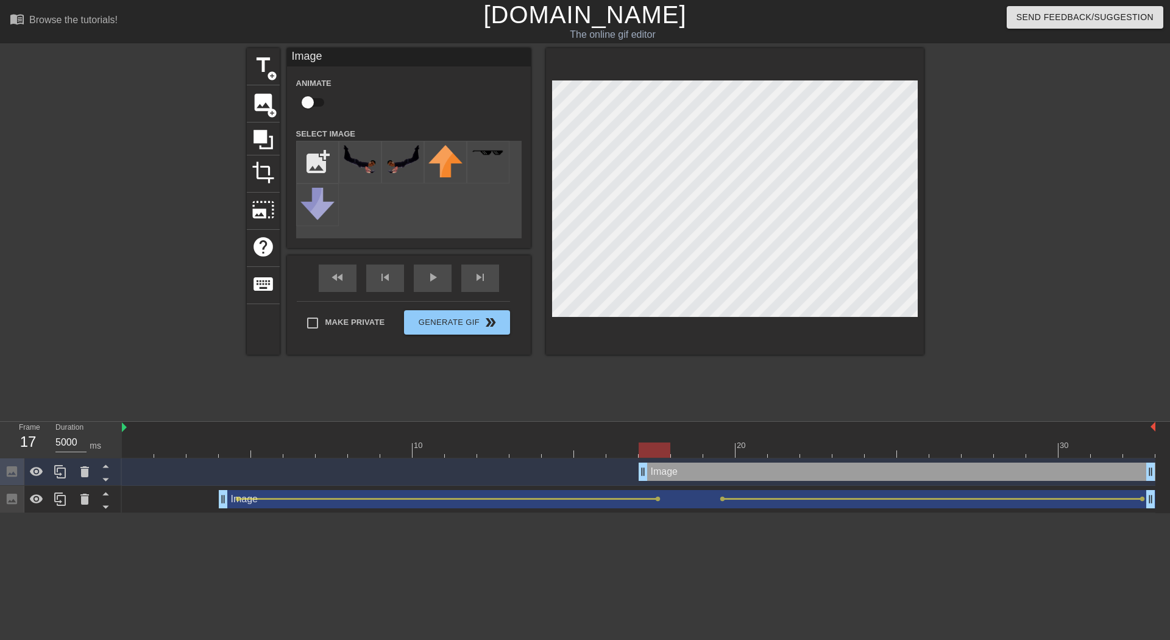
type input "200"
drag, startPoint x: 126, startPoint y: 477, endPoint x: 715, endPoint y: 485, distance: 589.5
click at [715, 485] on div "Image drag_handle drag_handle" at bounding box center [639, 471] width 1034 height 27
click at [269, 110] on span "add_circle" at bounding box center [272, 113] width 10 height 10
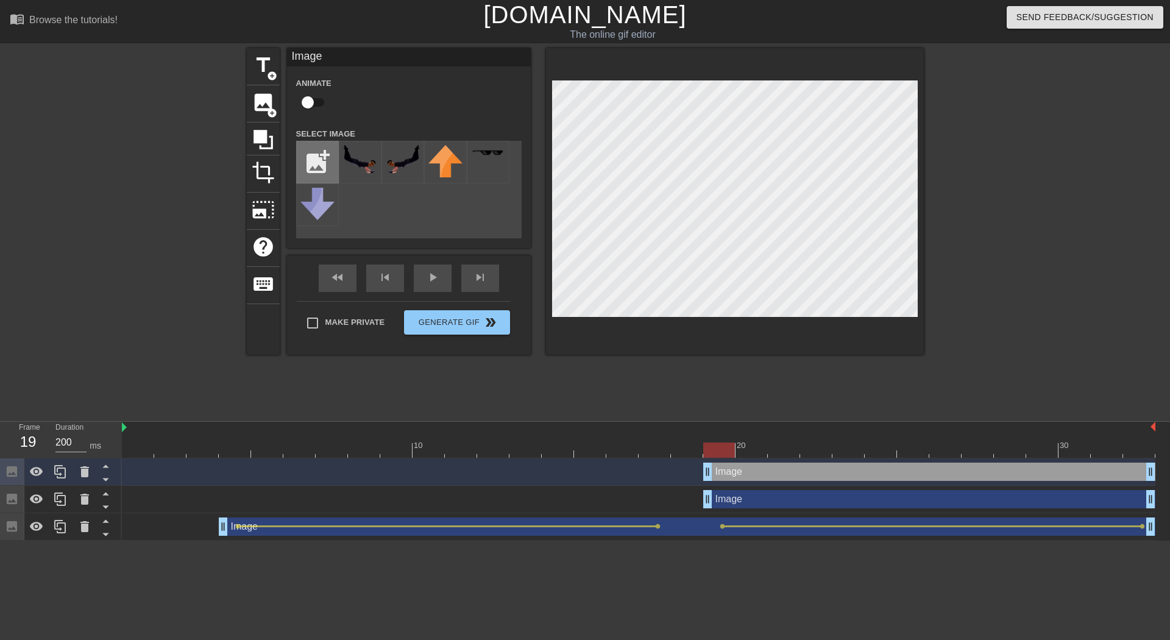
click at [307, 160] on input "file" at bounding box center [317, 161] width 41 height 41
type input "C:\fakepath\Stolen.png"
click at [744, 495] on div "Image drag_handle drag_handle" at bounding box center [929, 499] width 452 height 18
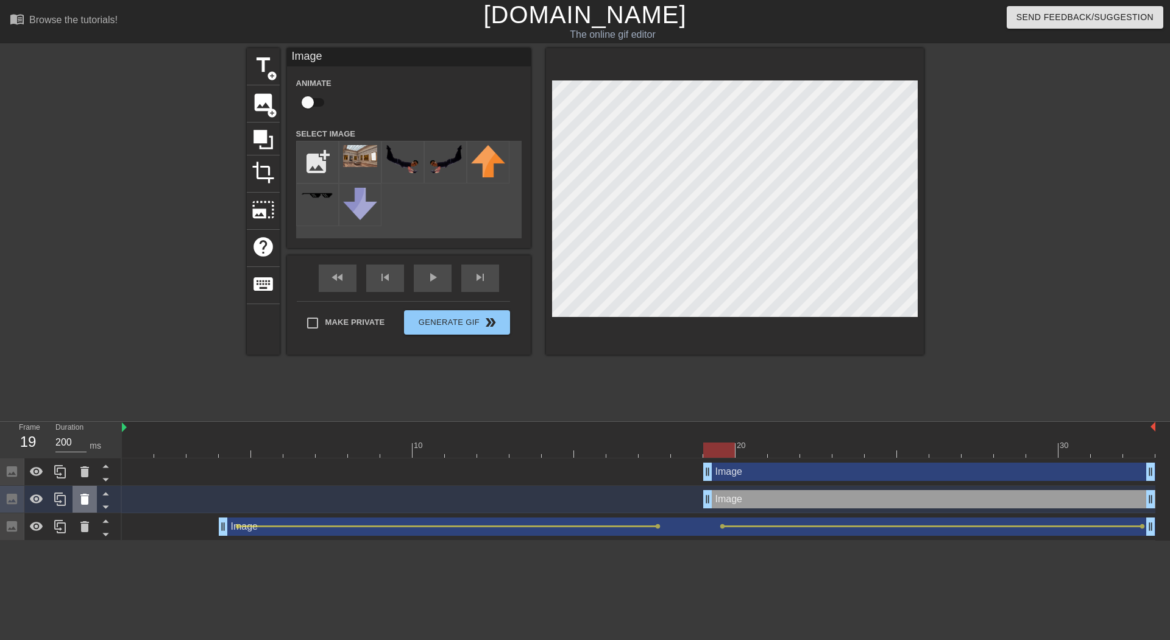
click at [91, 509] on div at bounding box center [85, 499] width 24 height 27
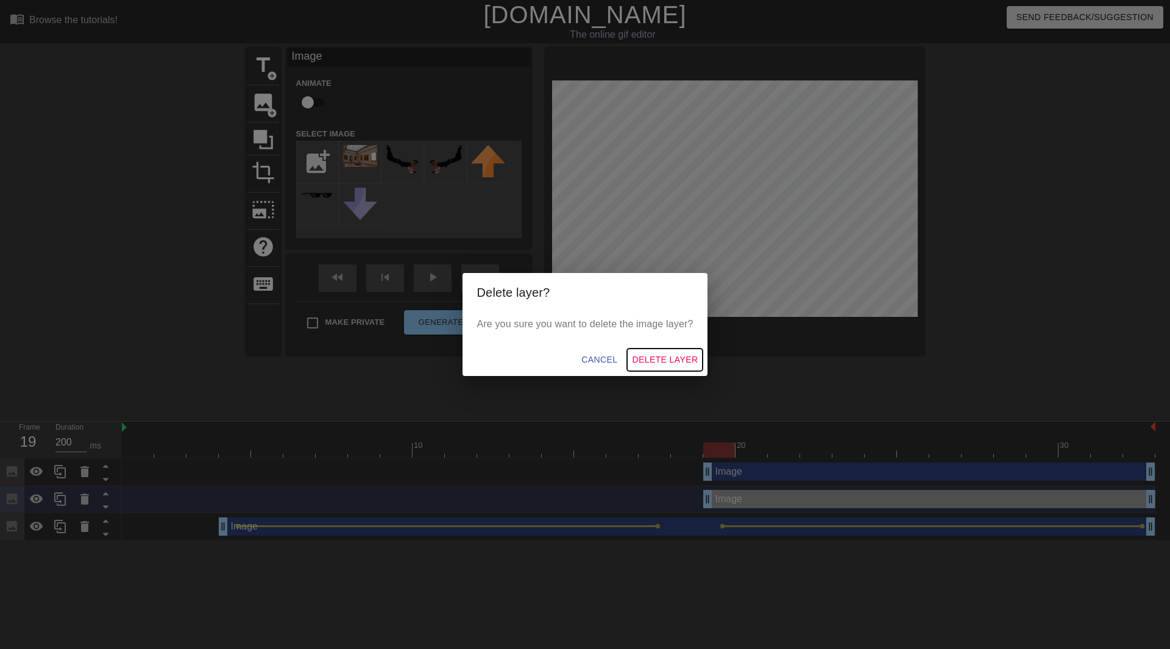
click at [663, 362] on span "Delete Layer" at bounding box center [665, 359] width 66 height 15
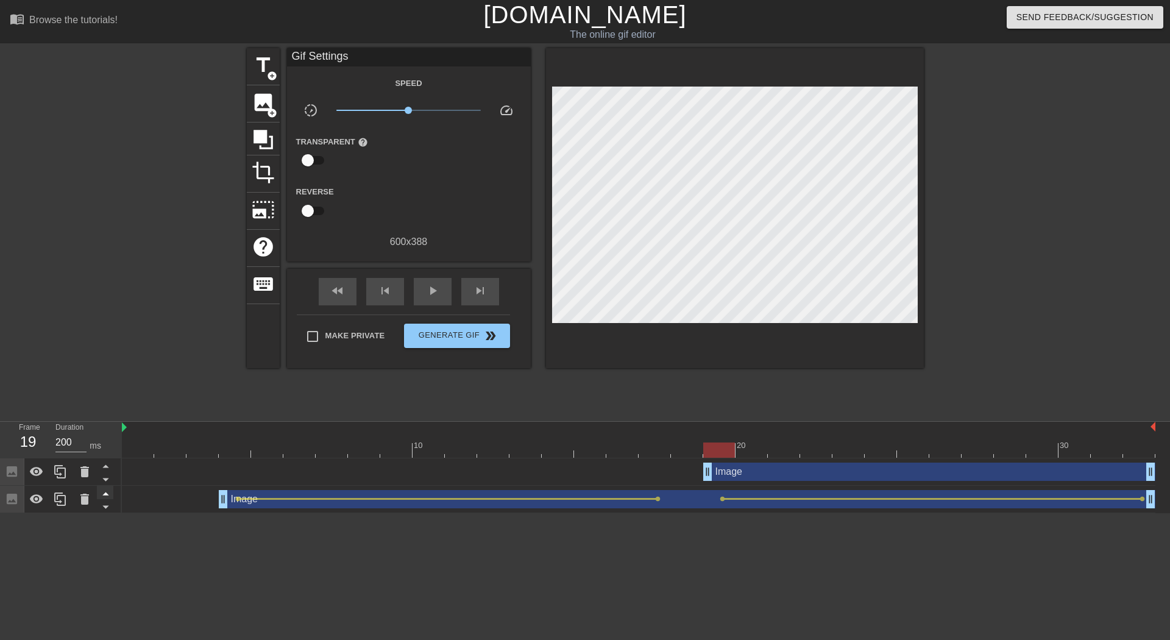
click at [109, 493] on icon at bounding box center [105, 493] width 15 height 15
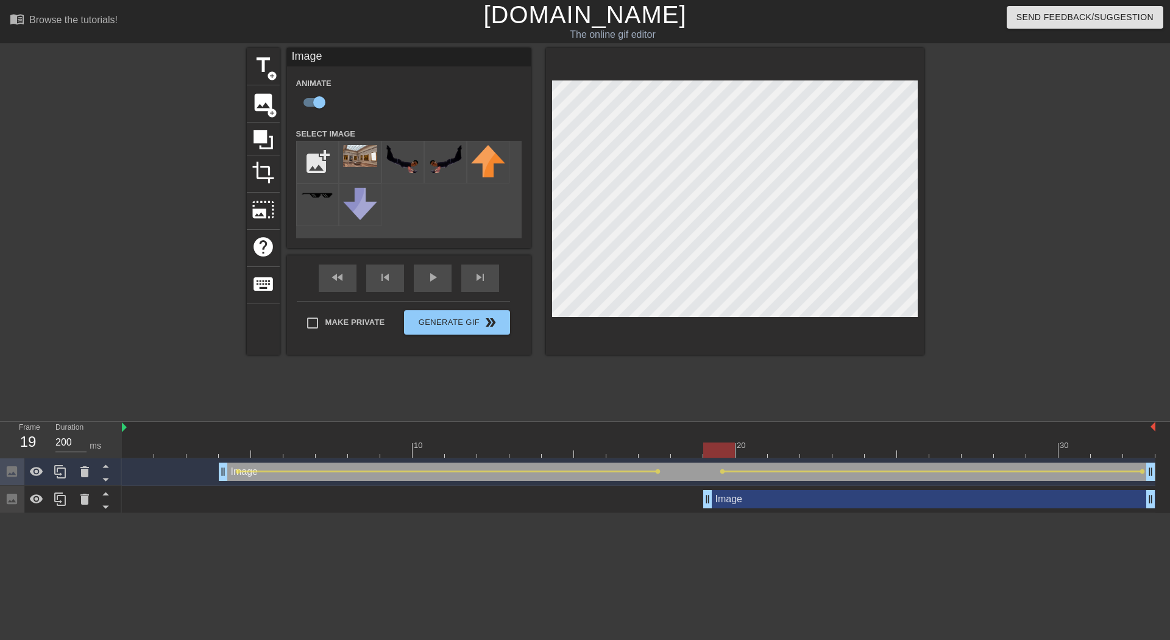
checkbox input "false"
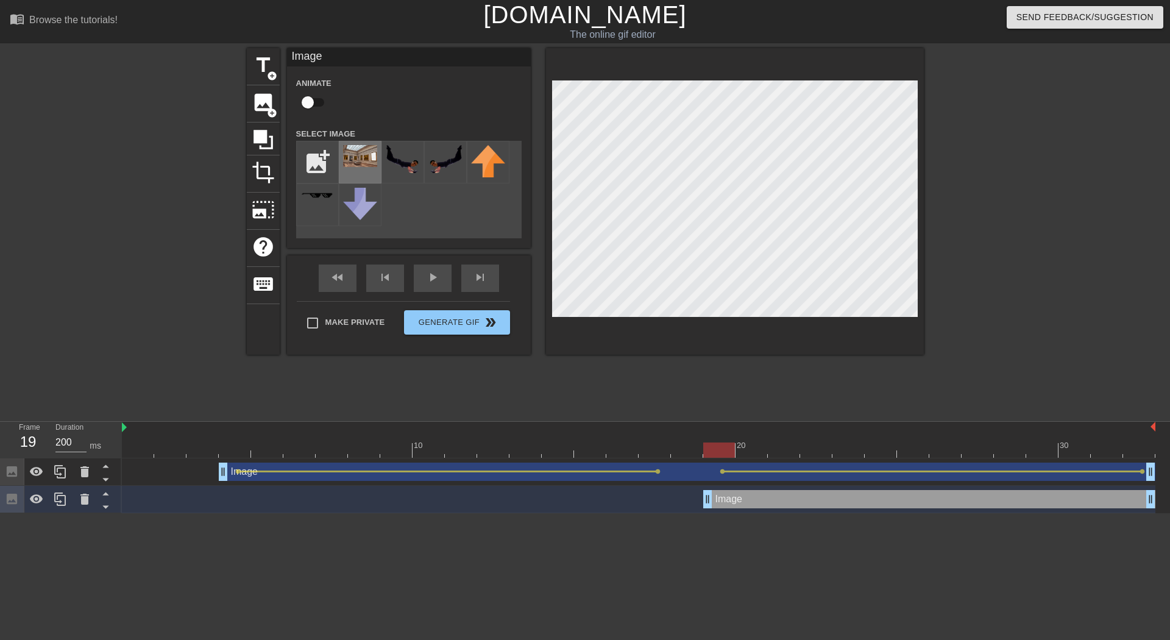
click at [357, 168] on div at bounding box center [360, 162] width 43 height 43
click at [30, 503] on icon at bounding box center [36, 499] width 15 height 15
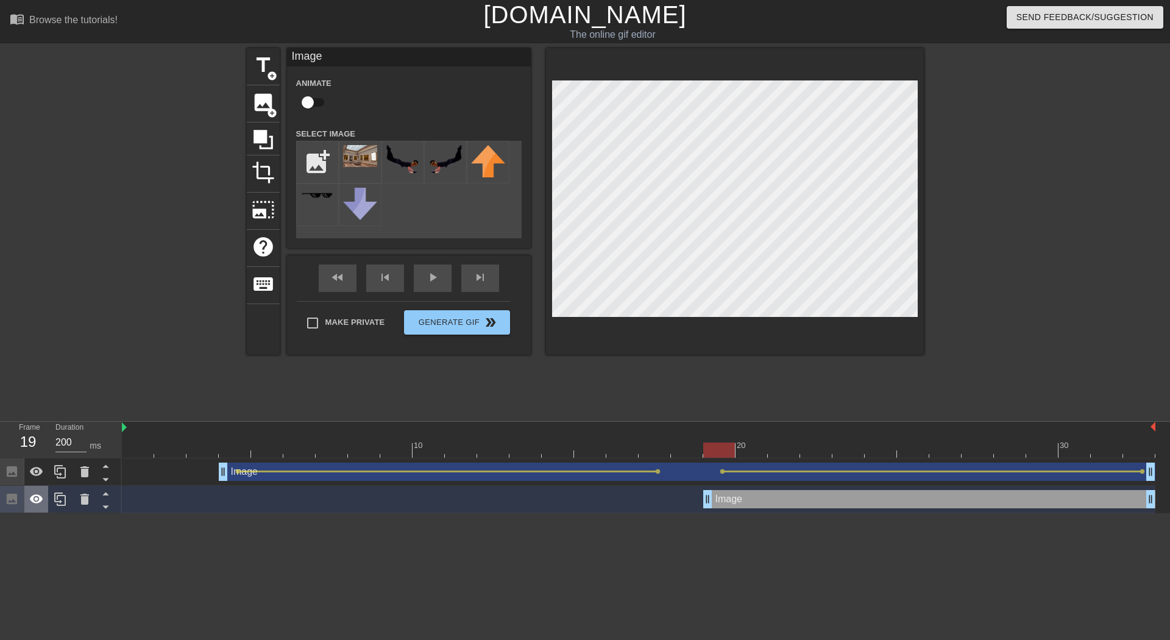
click at [30, 503] on icon at bounding box center [36, 499] width 15 height 15
click at [258, 283] on span "keyboard" at bounding box center [263, 283] width 23 height 23
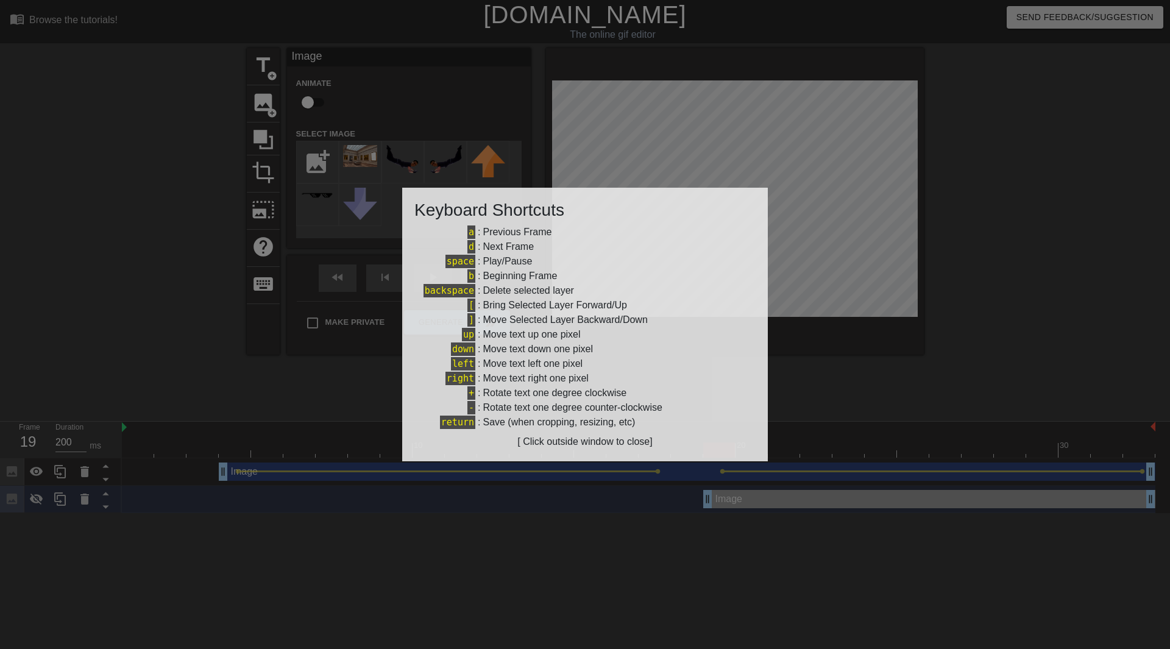
click at [682, 136] on div at bounding box center [585, 324] width 1170 height 649
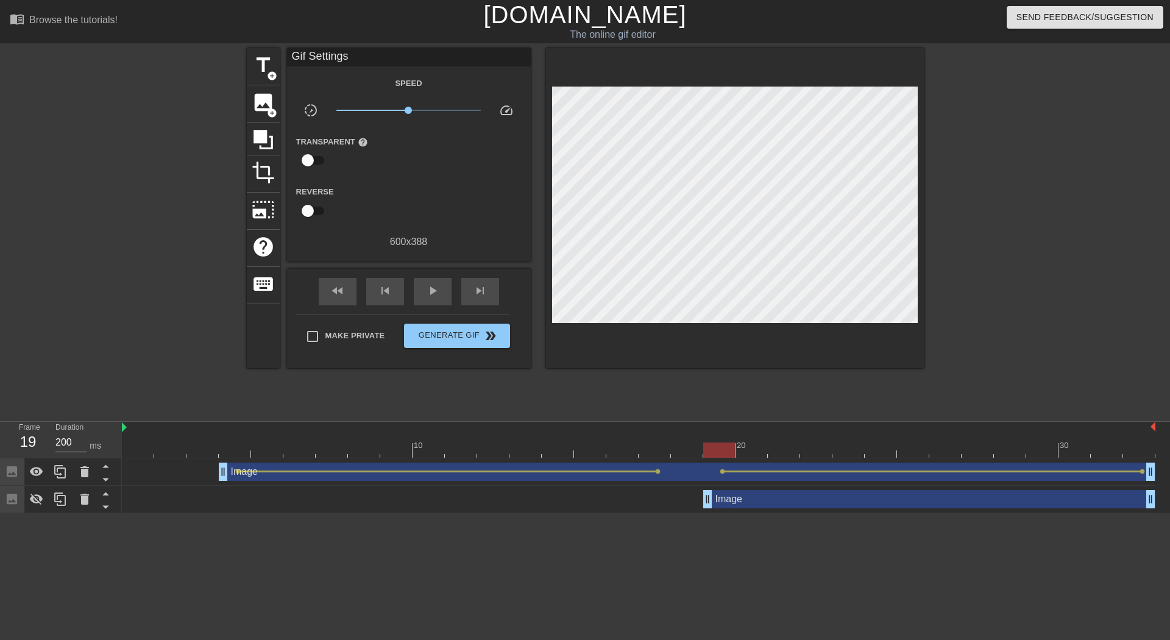
click at [747, 505] on div "Image drag_handle drag_handle" at bounding box center [929, 499] width 452 height 18
click at [736, 499] on div "Image drag_handle drag_handle" at bounding box center [929, 499] width 452 height 18
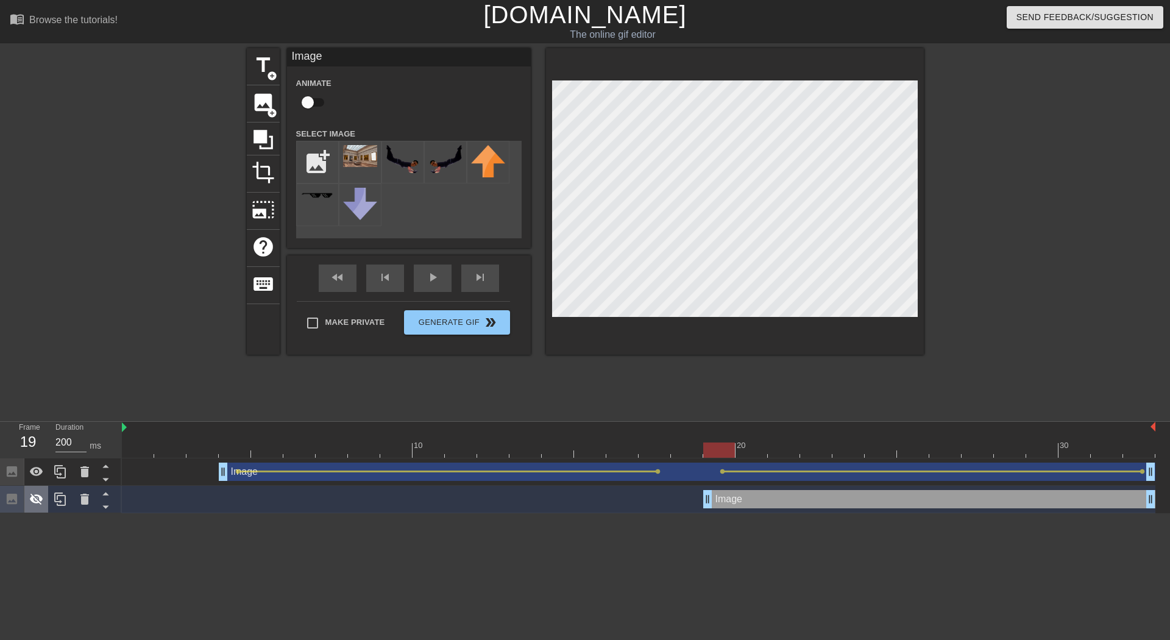
click at [38, 499] on icon at bounding box center [36, 500] width 13 height 12
click at [40, 496] on icon at bounding box center [36, 498] width 13 height 9
click at [40, 496] on icon at bounding box center [36, 500] width 13 height 12
click at [40, 496] on icon at bounding box center [36, 498] width 13 height 9
click at [40, 496] on icon at bounding box center [36, 500] width 13 height 12
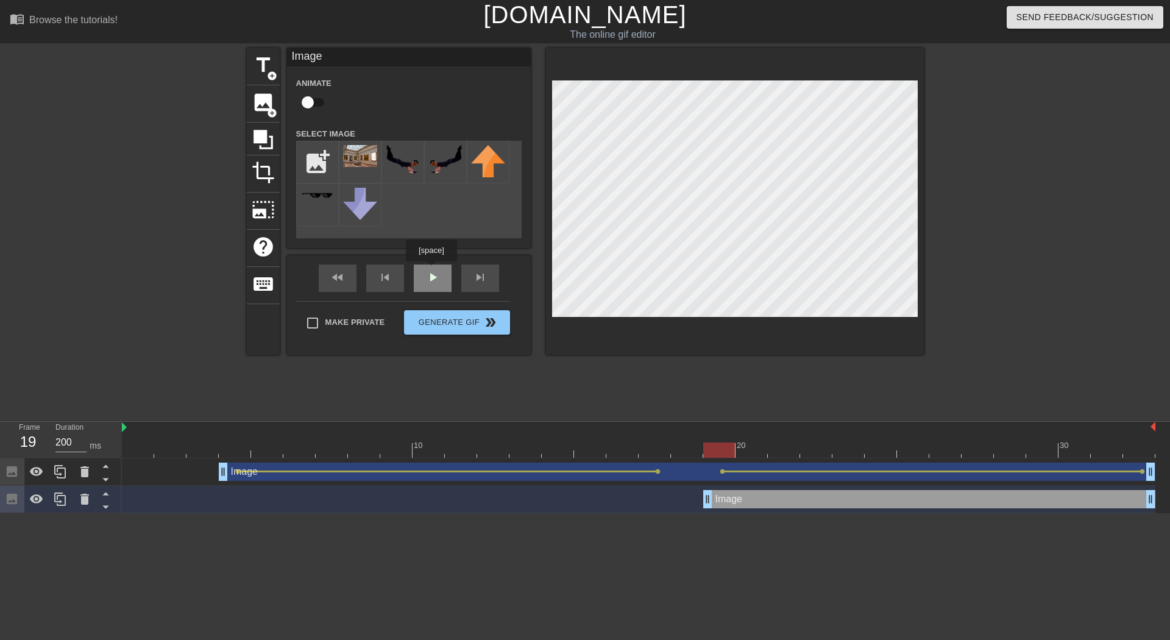
click at [431, 270] on div "fast_rewind skip_previous play_arrow skip_next" at bounding box center [409, 278] width 199 height 46
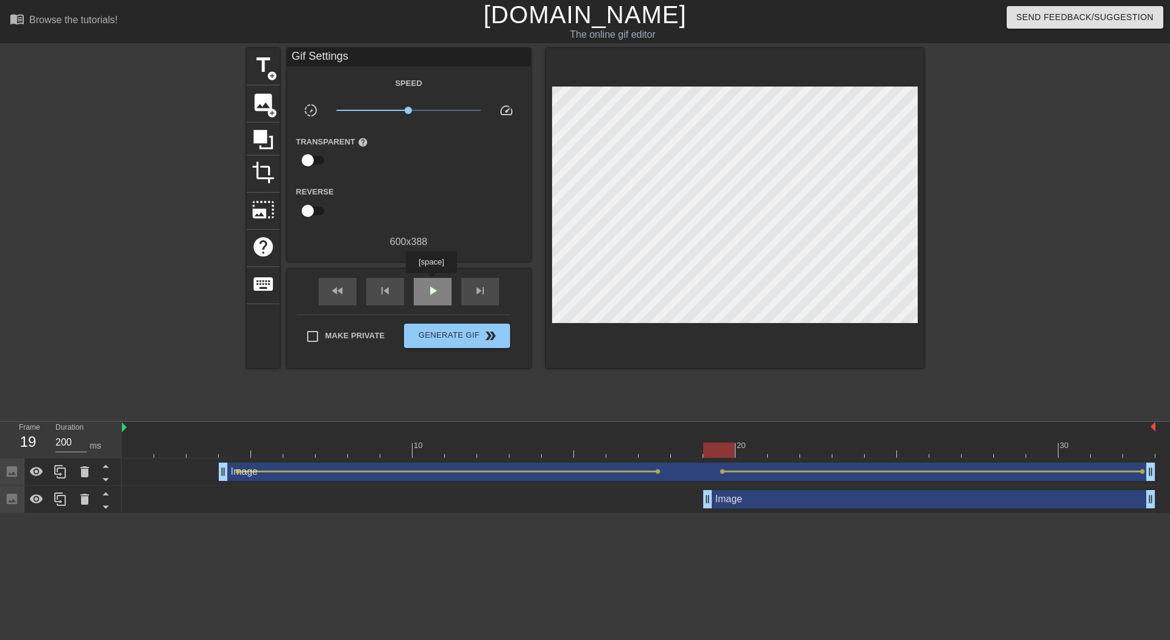
click at [431, 282] on div "play_arrow" at bounding box center [433, 291] width 38 height 27
click at [1139, 450] on div at bounding box center [639, 450] width 1034 height 15
click at [65, 438] on input "200" at bounding box center [70, 443] width 31 height 20
click at [427, 288] on span "play_arrow" at bounding box center [433, 290] width 15 height 15
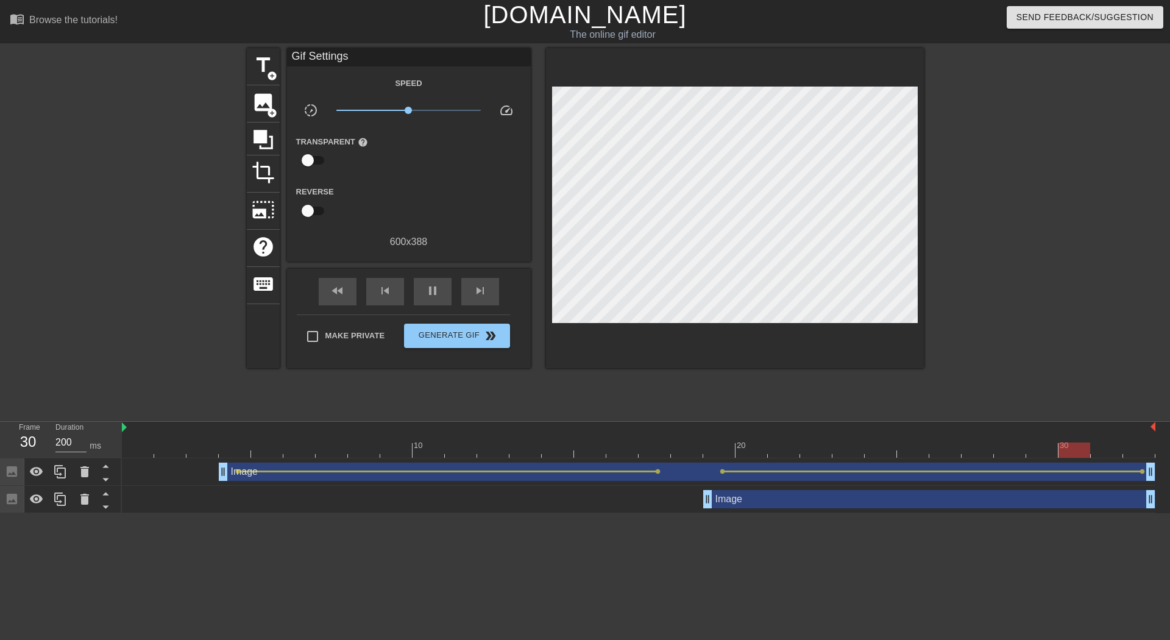
type input "9999"
click at [491, 343] on button "Generate Gif double_arrow" at bounding box center [456, 336] width 105 height 24
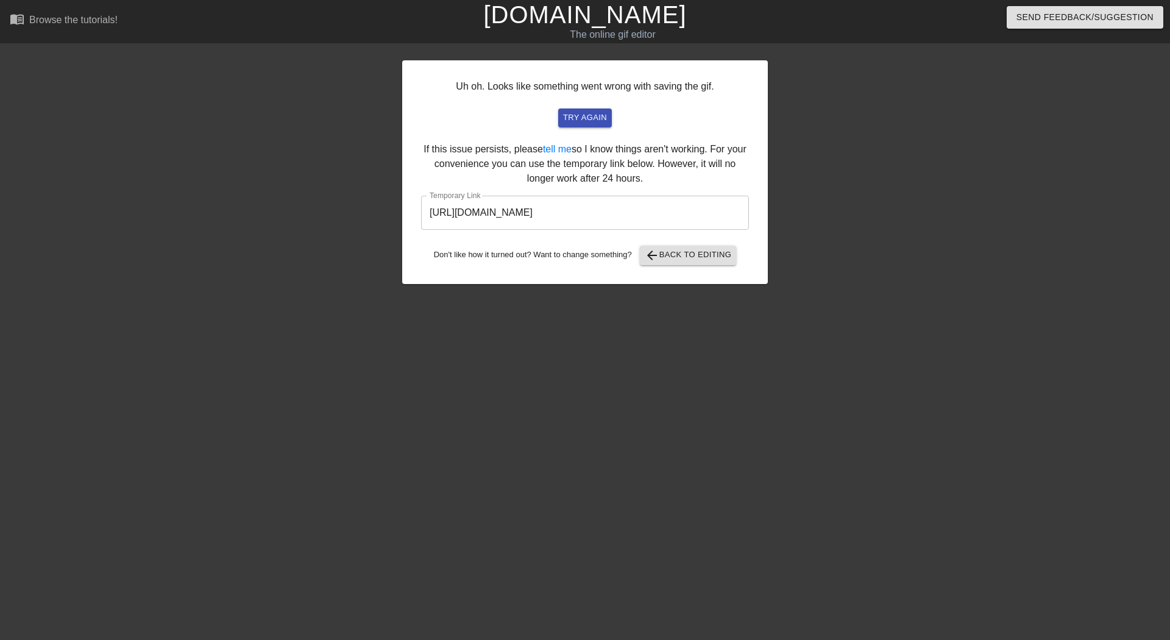
click at [524, 211] on input "https://www.gifntext.com/temp_generations/bighw4pp.gif" at bounding box center [585, 213] width 328 height 34
